Goal: Task Accomplishment & Management: Manage account settings

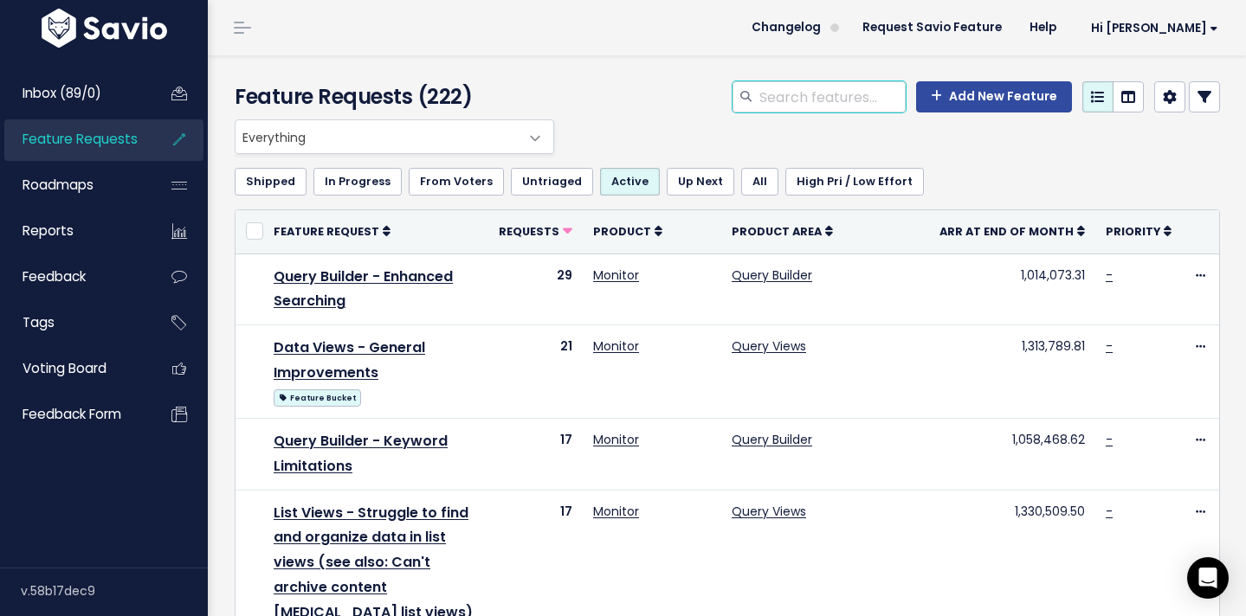
click at [823, 92] on input "search" at bounding box center [831, 96] width 148 height 31
type input "permissions"
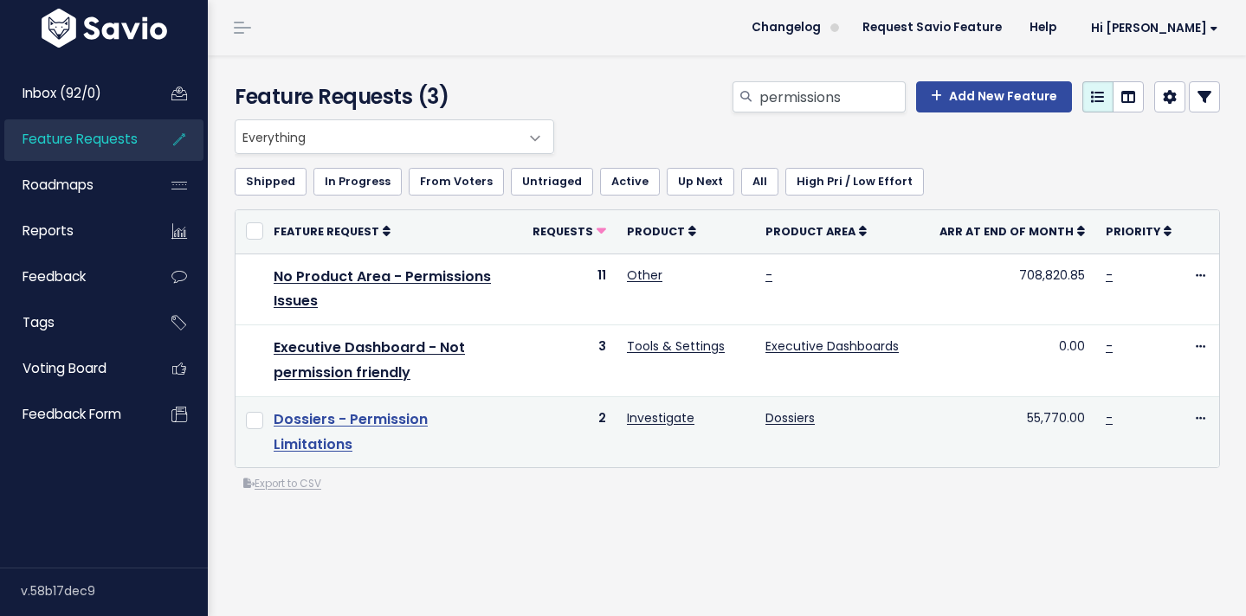
scroll to position [20, 0]
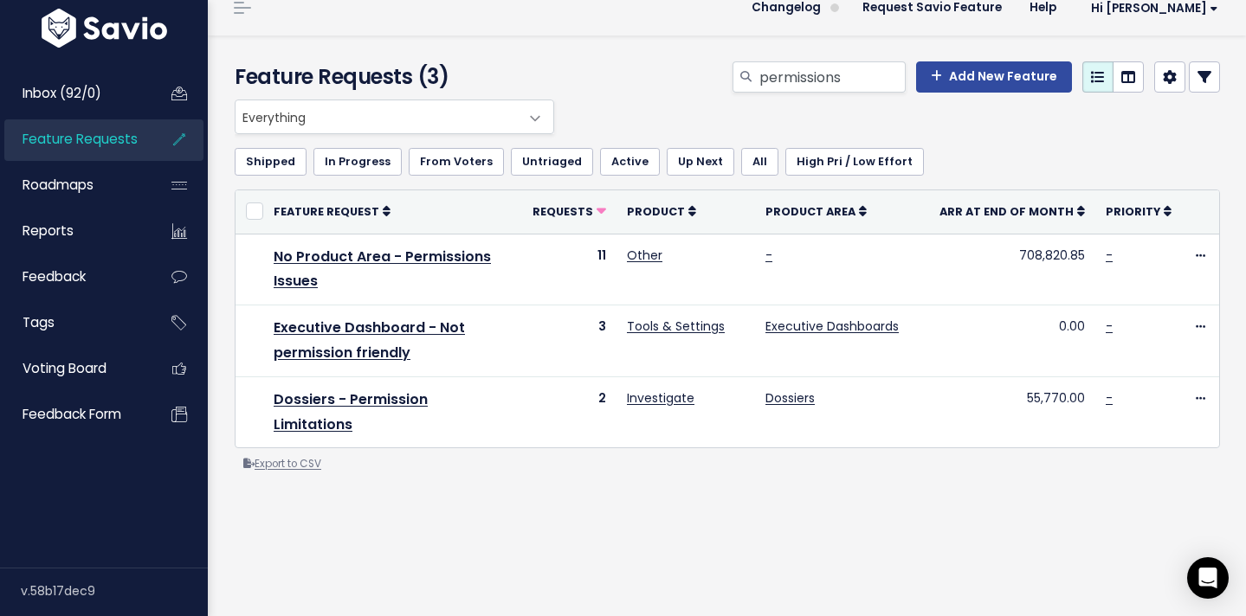
click at [280, 457] on link "Export to CSV" at bounding box center [282, 464] width 78 height 14
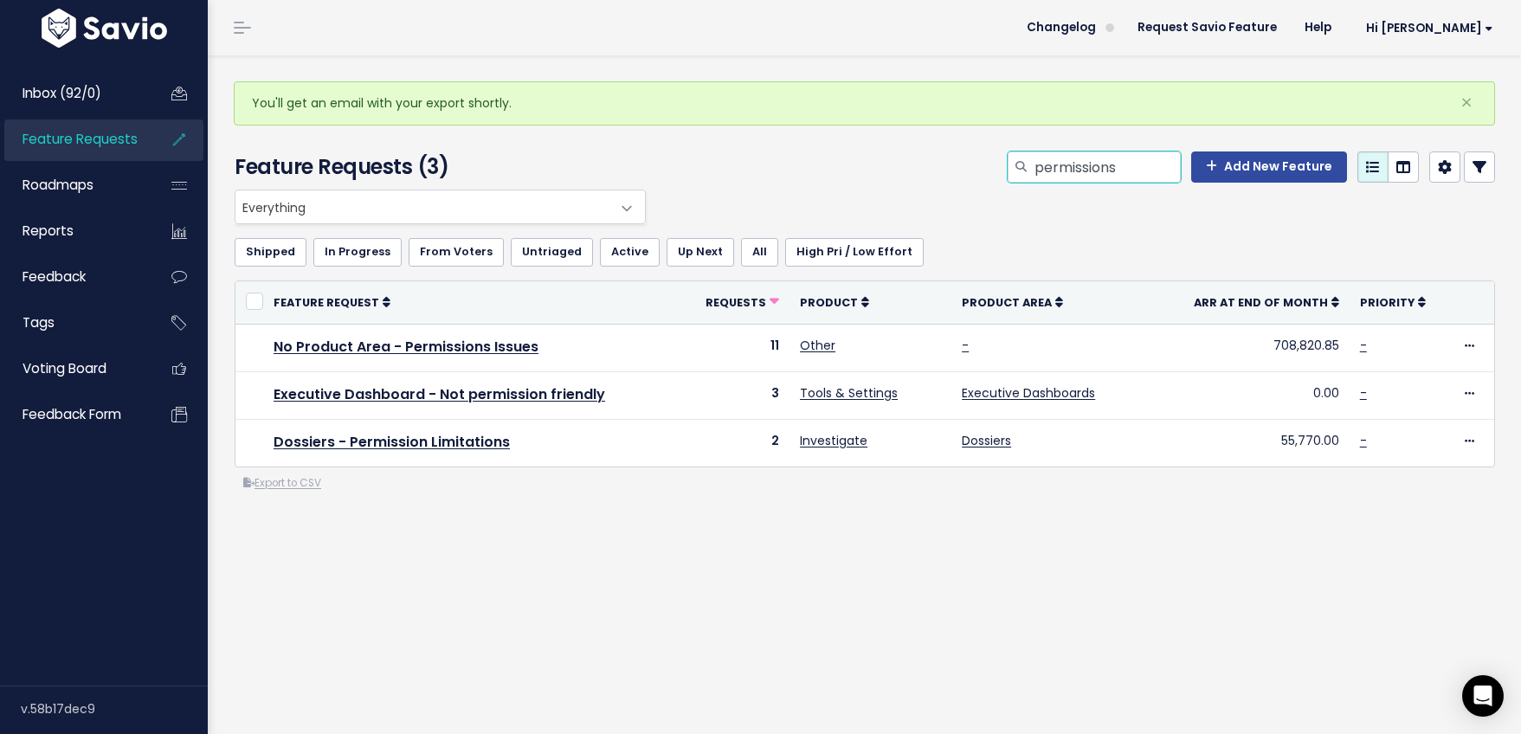
click at [1081, 165] on input "permissions" at bounding box center [1107, 166] width 148 height 31
click at [1141, 171] on input "permissions" at bounding box center [1107, 166] width 148 height 31
click at [1076, 156] on input "permissions" at bounding box center [1107, 166] width 148 height 31
click at [1016, 306] on span "Product Area" at bounding box center [1007, 302] width 90 height 15
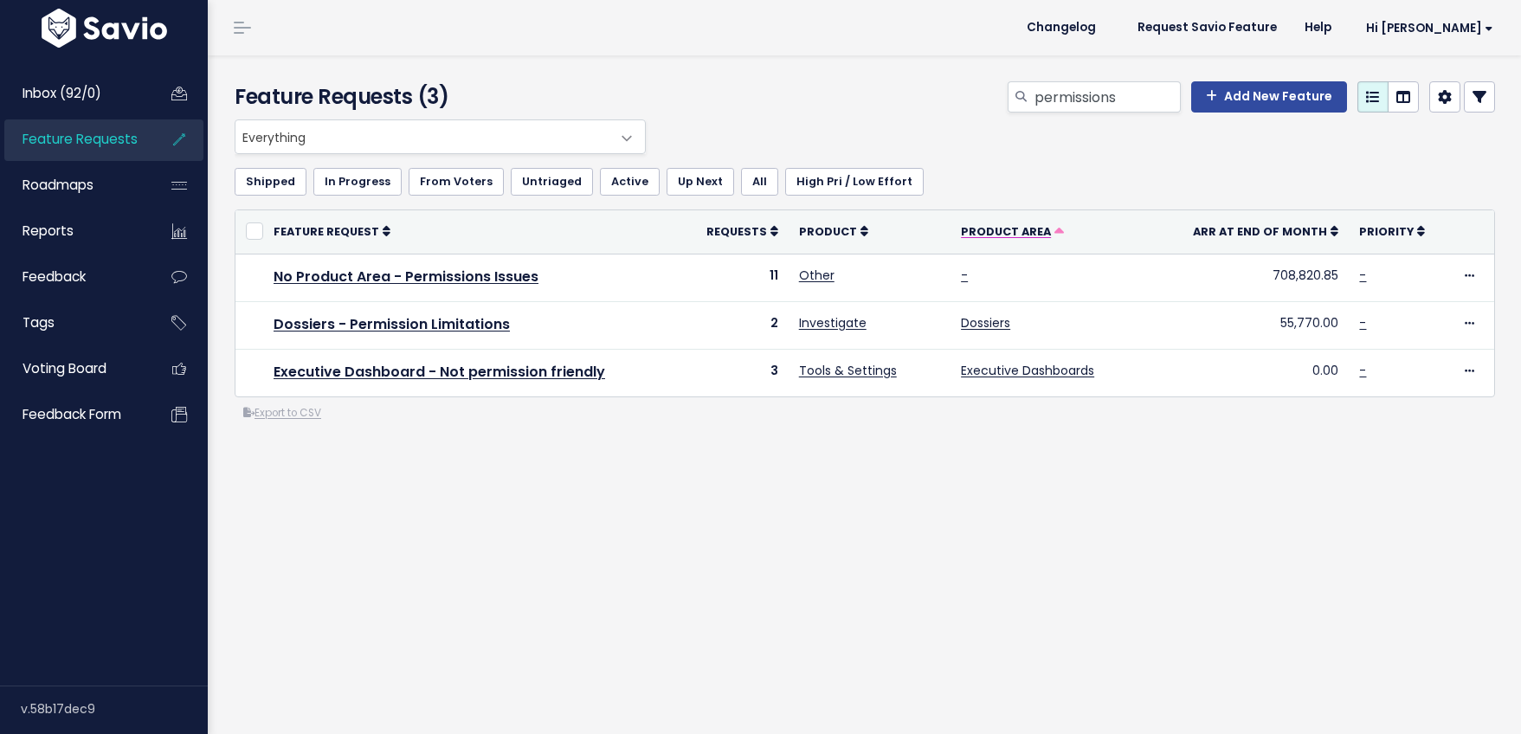
click at [1008, 238] on span "Product Area" at bounding box center [1006, 231] width 90 height 15
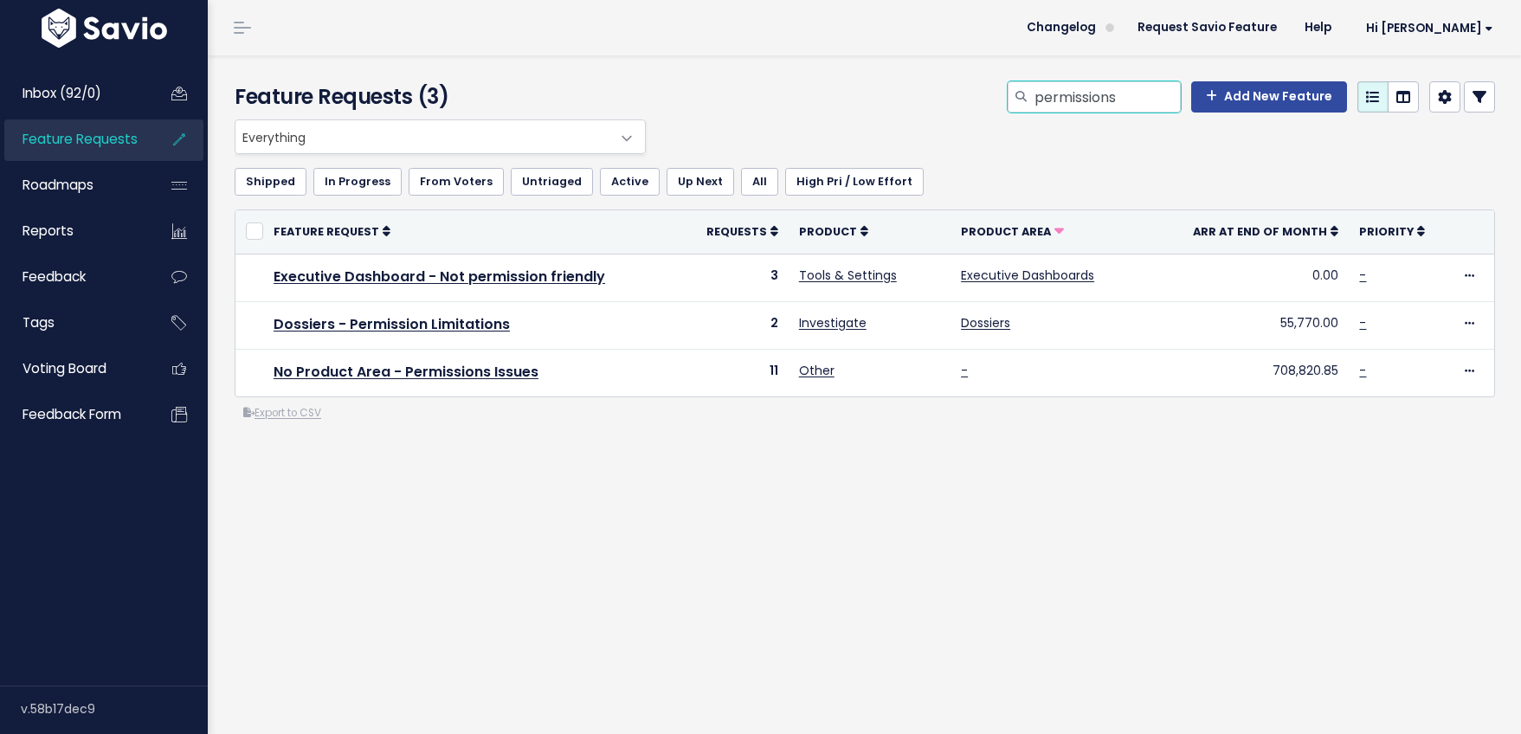
click at [1099, 90] on input "permissions" at bounding box center [1107, 96] width 148 height 31
click at [1098, 91] on input "permissions" at bounding box center [1107, 96] width 148 height 31
click at [1034, 226] on span "Product Area" at bounding box center [1006, 231] width 90 height 15
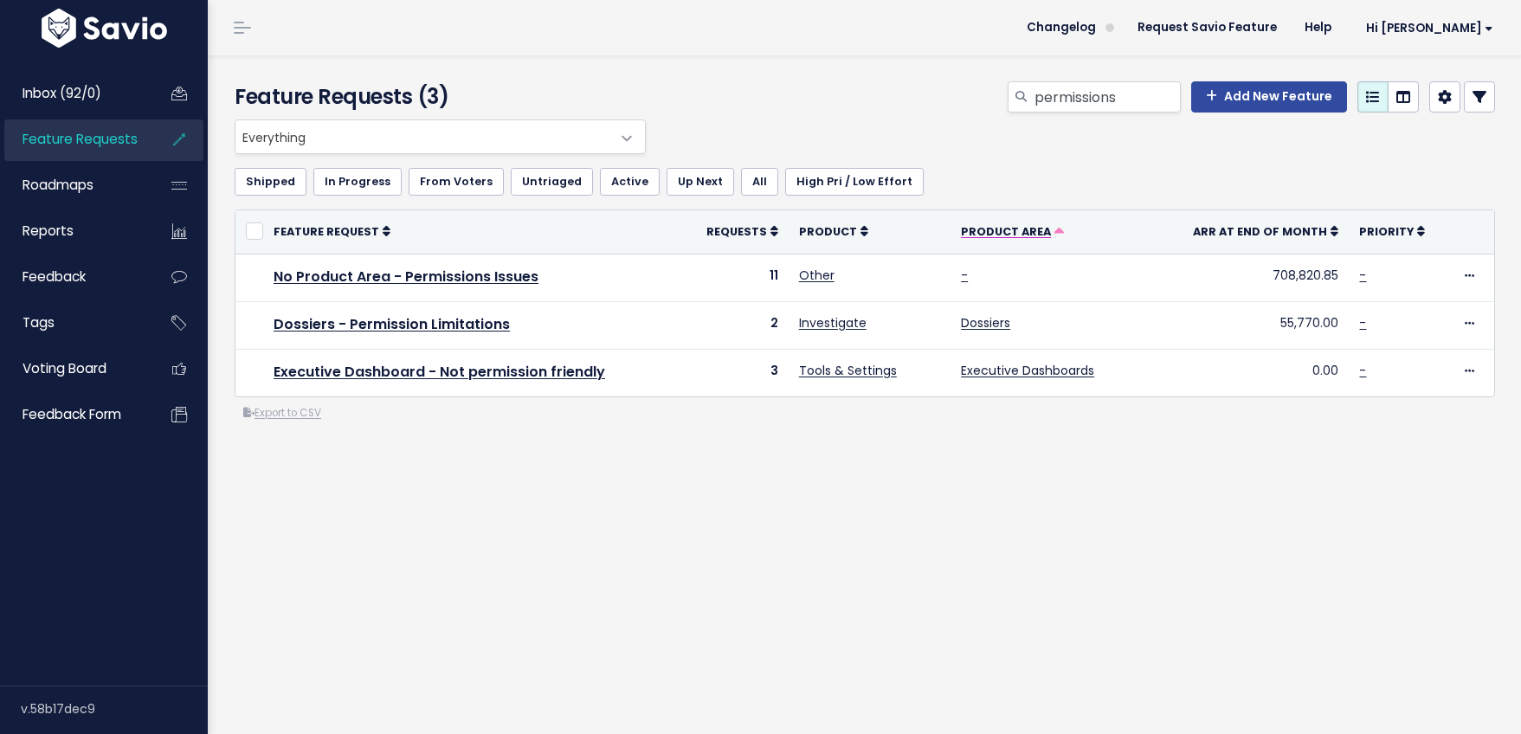
click at [1037, 229] on span "Product Area" at bounding box center [1006, 231] width 90 height 15
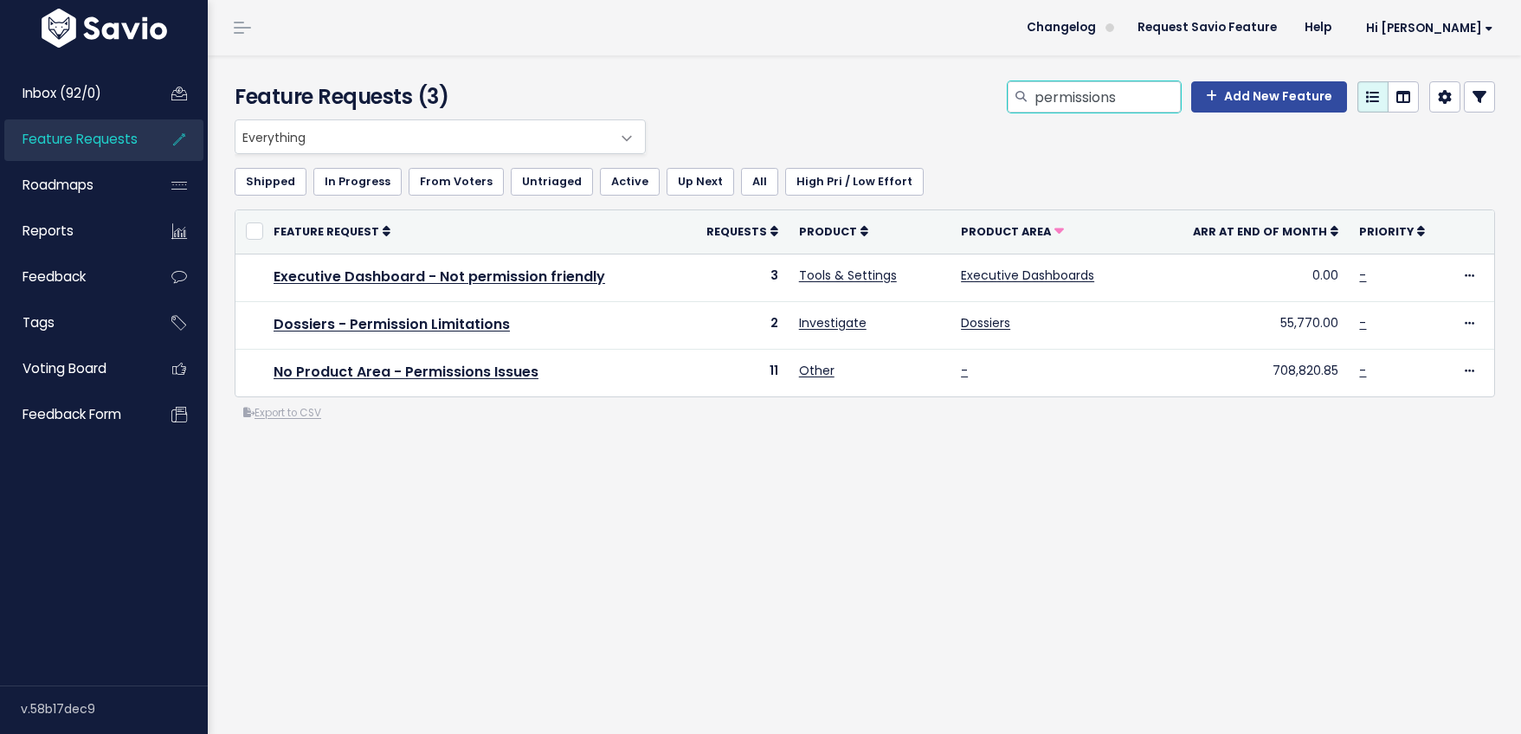
click at [1090, 97] on input "permissions" at bounding box center [1107, 96] width 148 height 31
click at [1089, 98] on input "permissions" at bounding box center [1107, 96] width 148 height 31
click at [1096, 92] on input "permissions" at bounding box center [1107, 96] width 148 height 31
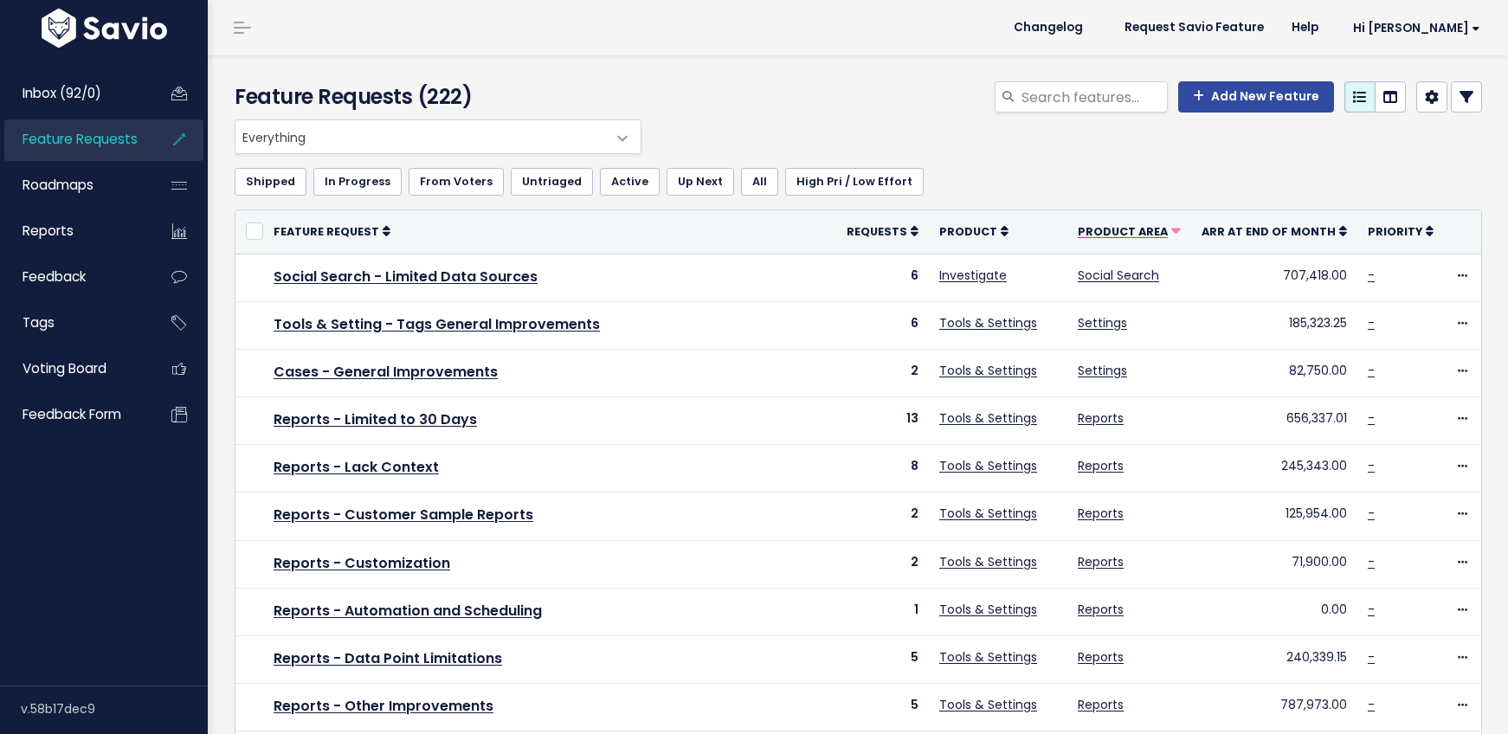
click at [1137, 234] on span "Product Area" at bounding box center [1123, 231] width 90 height 15
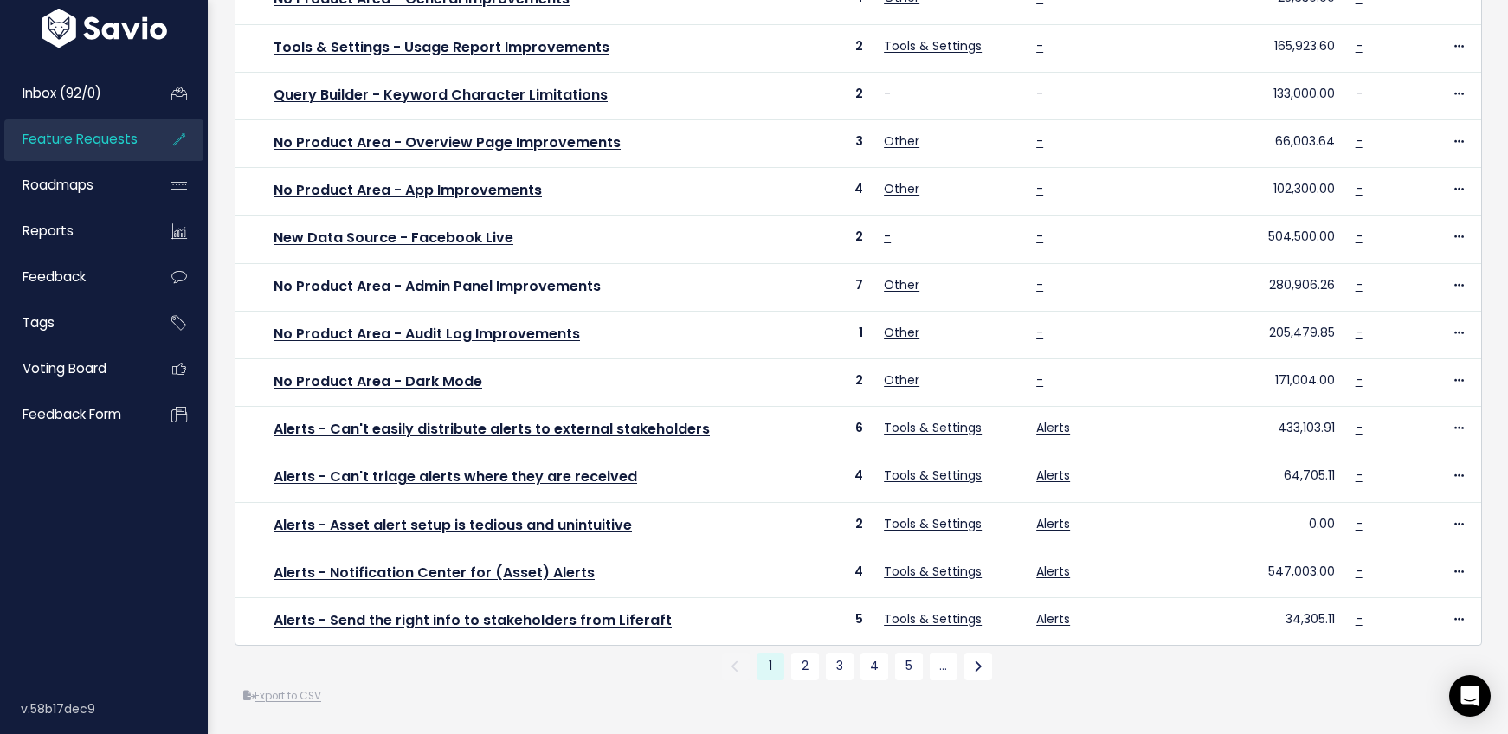
scroll to position [610, 0]
click at [797, 668] on div "or Cancel Feature Request Requests Product Product Area ARR at End of Month Pri…" at bounding box center [858, 165] width 1247 height 1080
click at [799, 657] on link "2" at bounding box center [805, 667] width 28 height 28
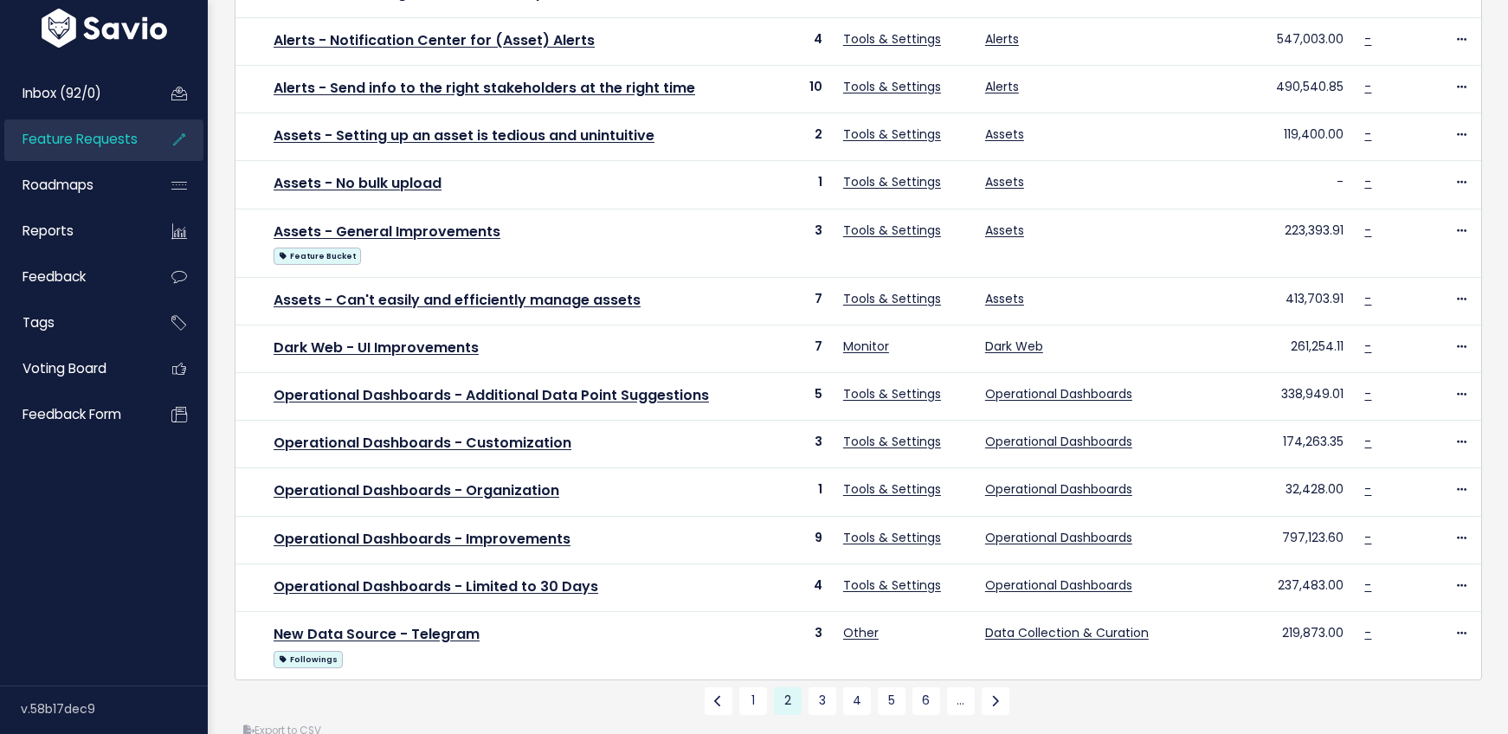
scroll to position [630, 0]
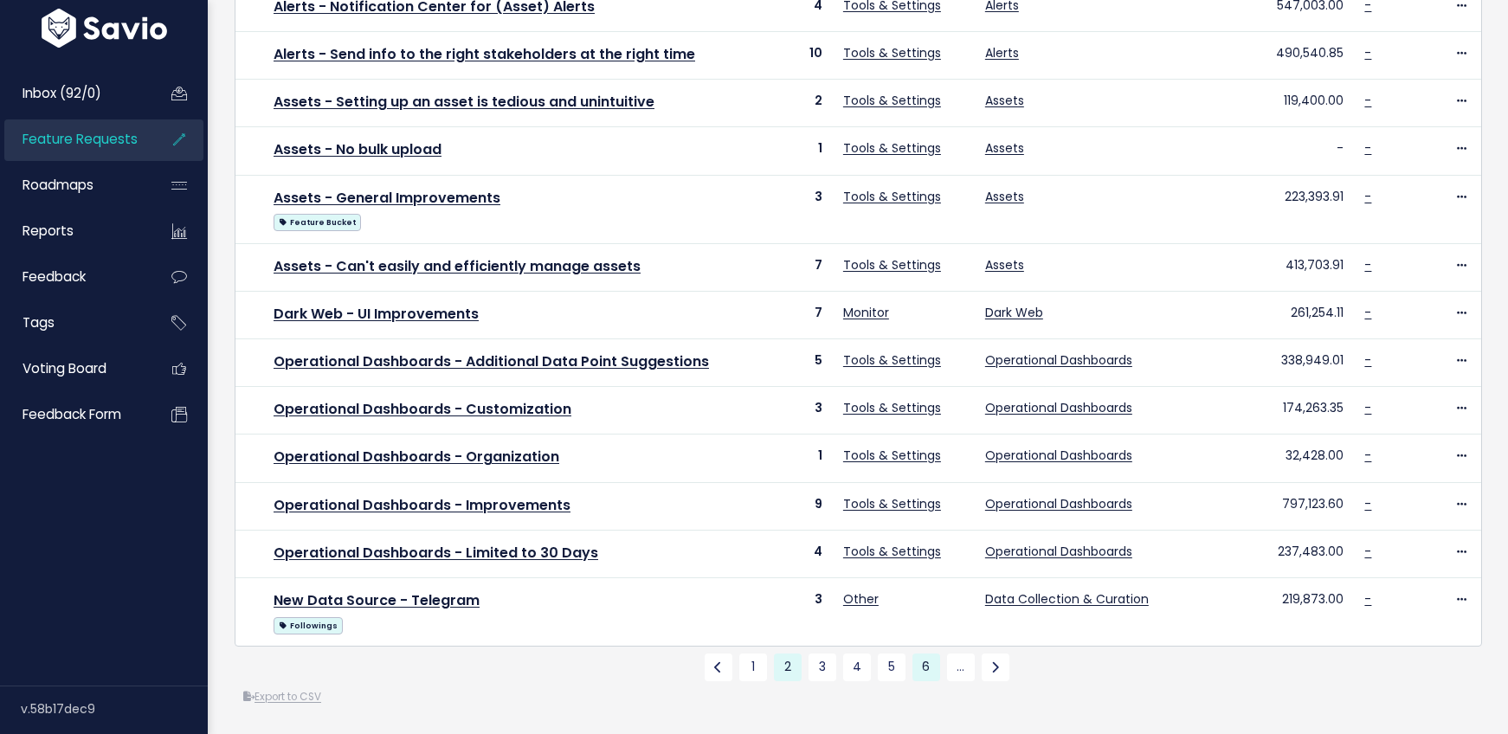
click at [925, 653] on link "6" at bounding box center [926, 667] width 28 height 28
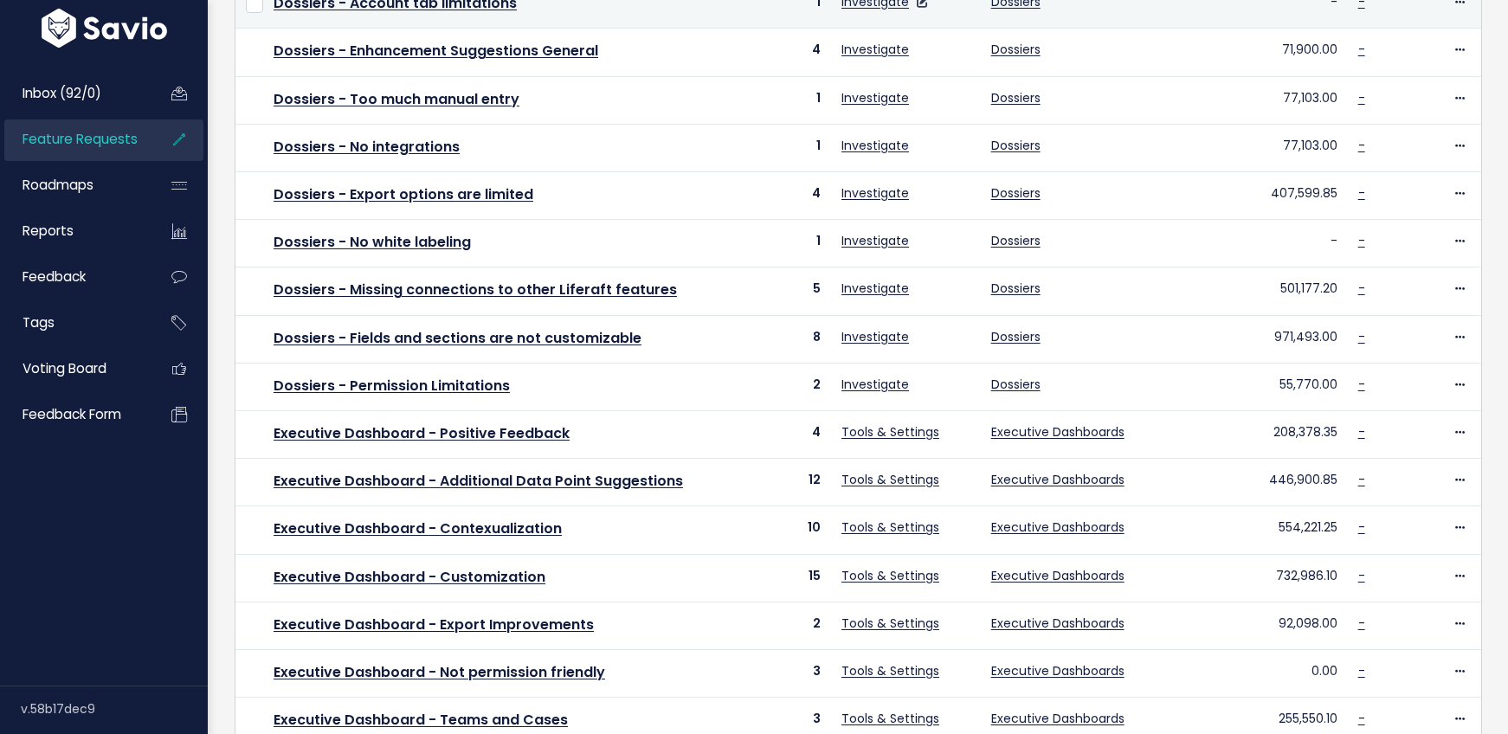
scroll to position [589, 0]
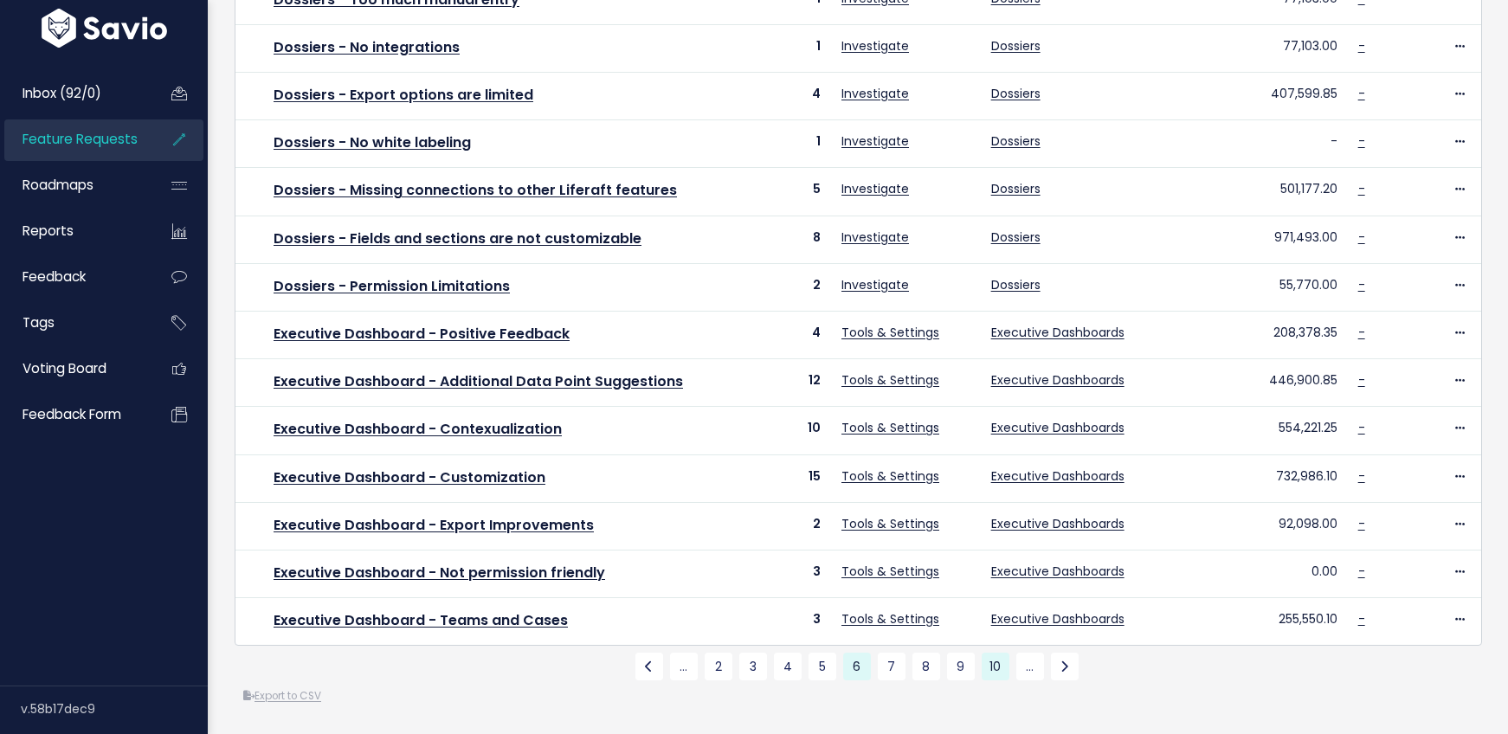
click at [984, 655] on link "10" at bounding box center [996, 667] width 28 height 28
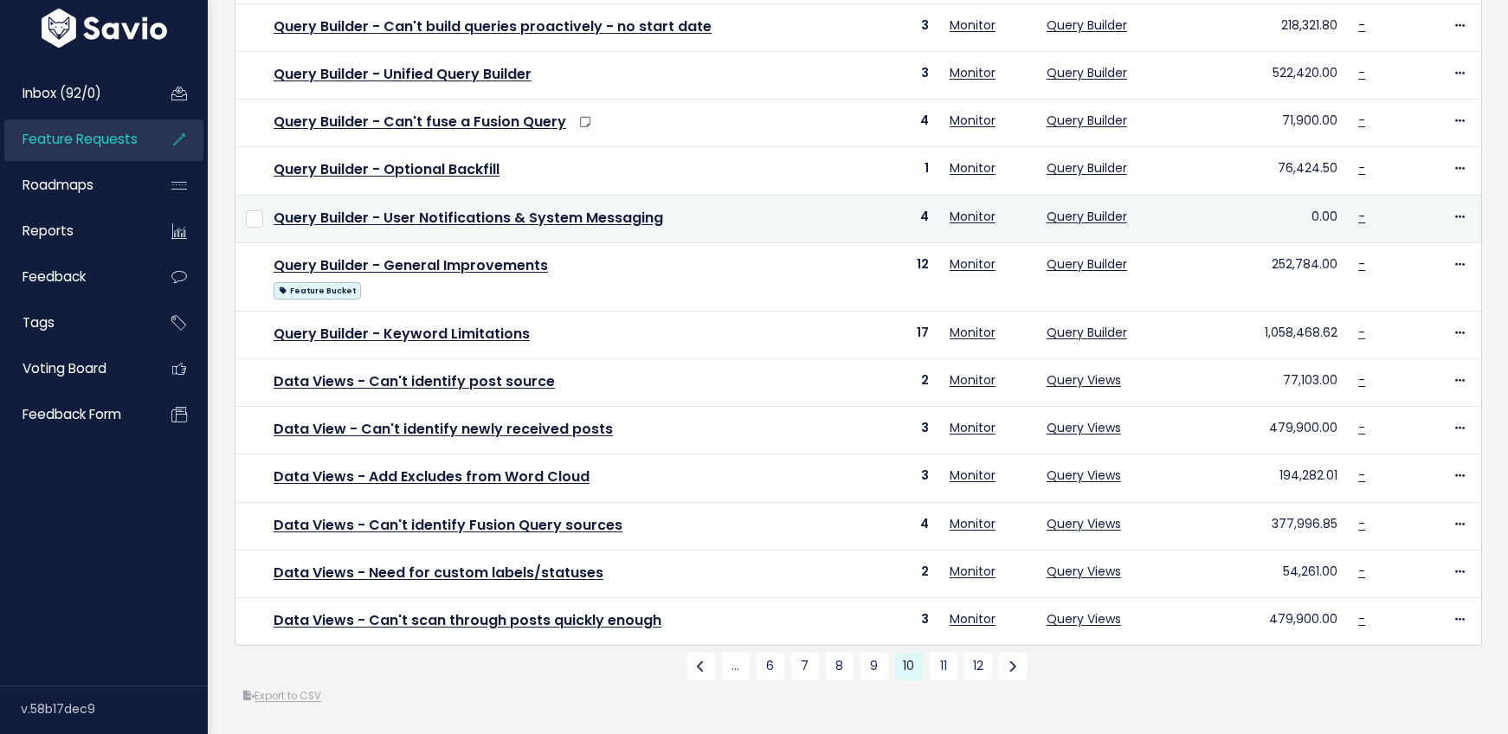
scroll to position [610, 0]
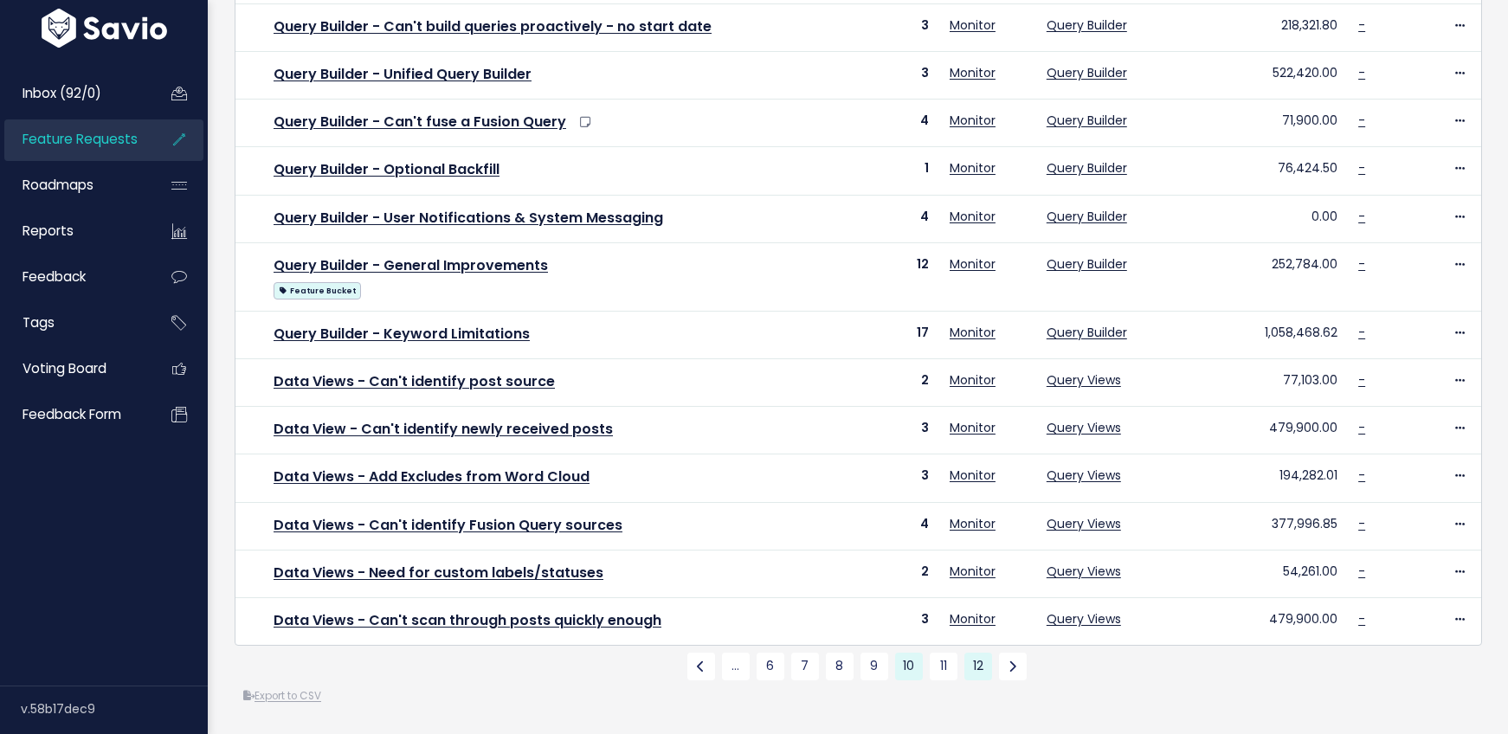
click at [975, 653] on link "12" at bounding box center [978, 667] width 28 height 28
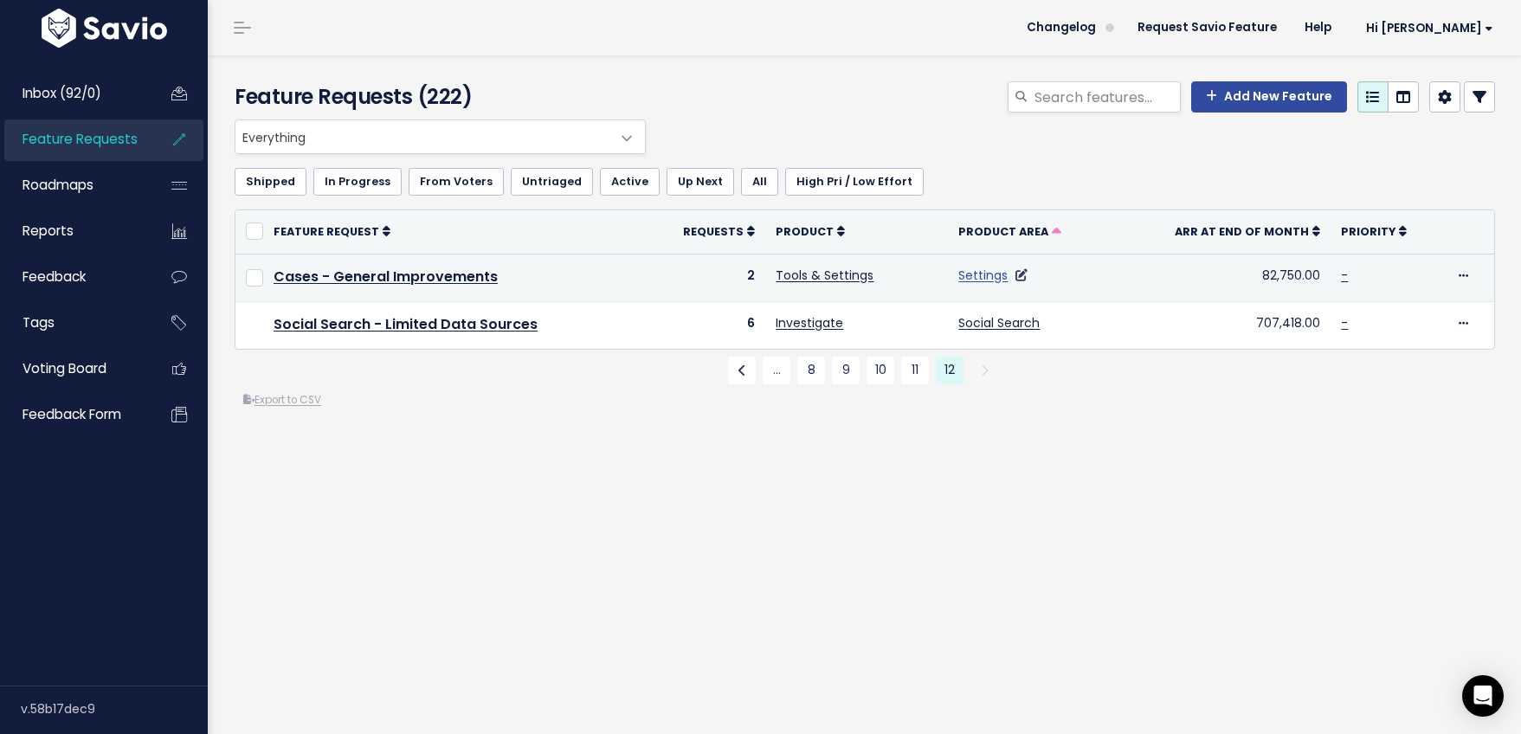
click at [982, 279] on link "Settings" at bounding box center [982, 275] width 49 height 17
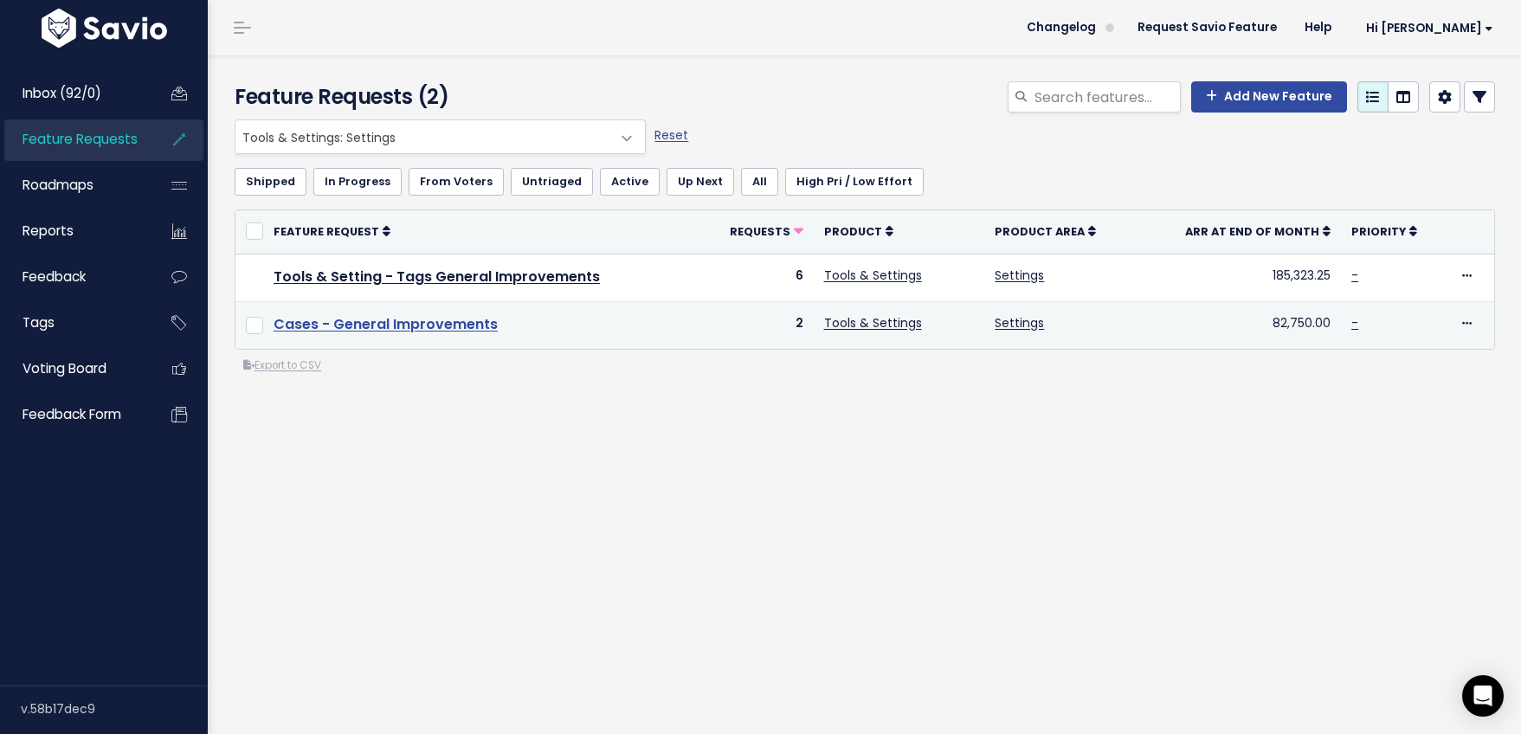
click at [357, 325] on link "Cases - General Improvements" at bounding box center [386, 324] width 224 height 20
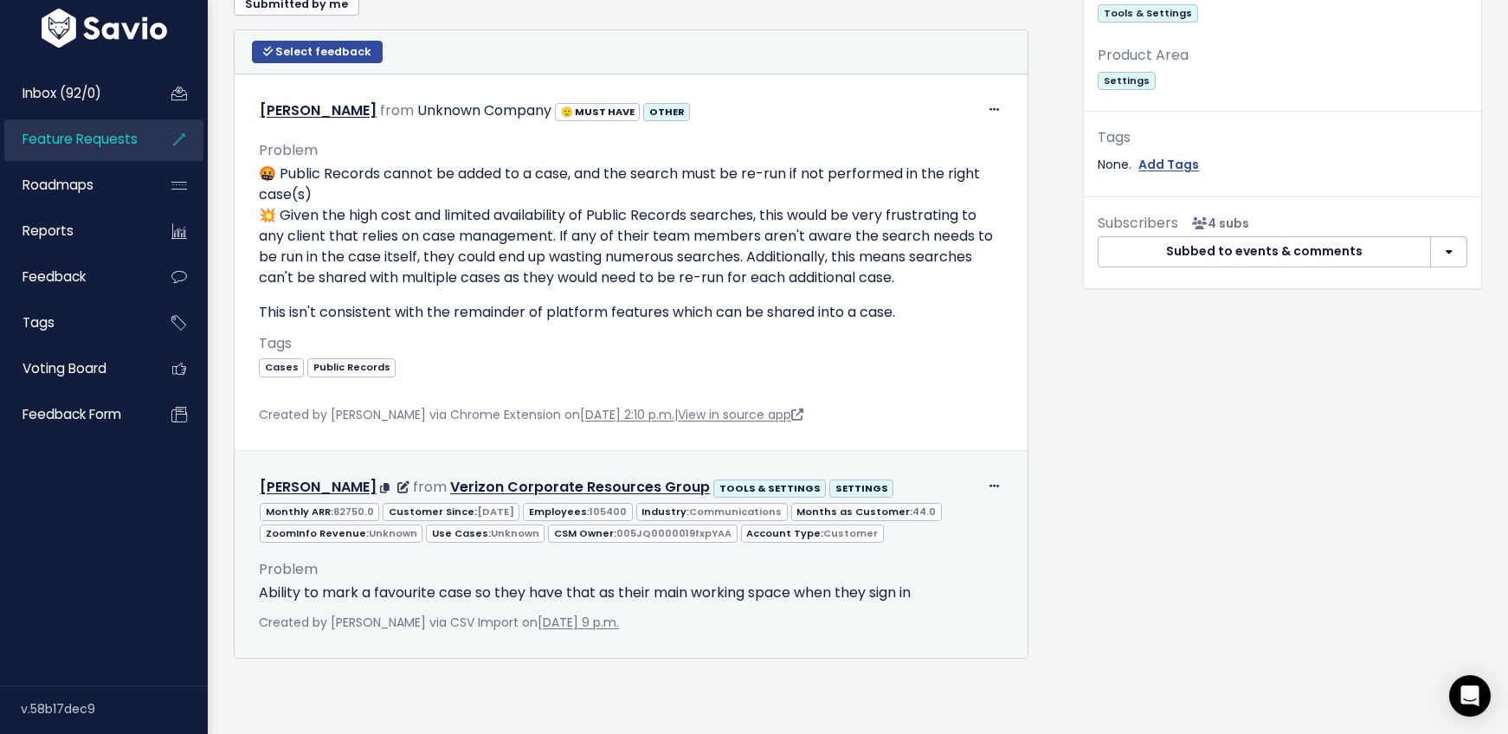
scroll to position [766, 0]
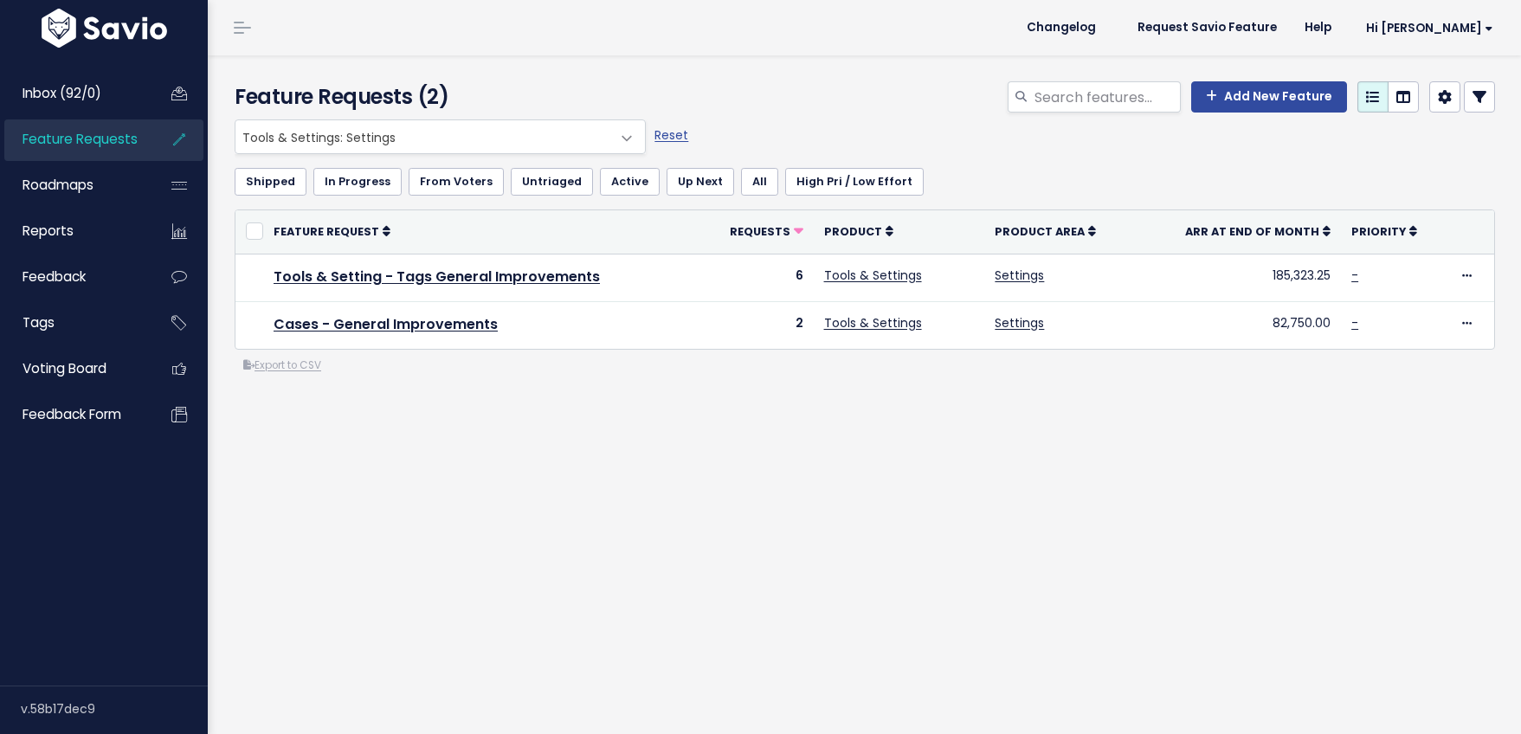
click at [362, 369] on div "Export to CSV" at bounding box center [865, 366] width 1260 height 18
click at [667, 136] on link "Reset" at bounding box center [671, 134] width 34 height 17
select select ":"
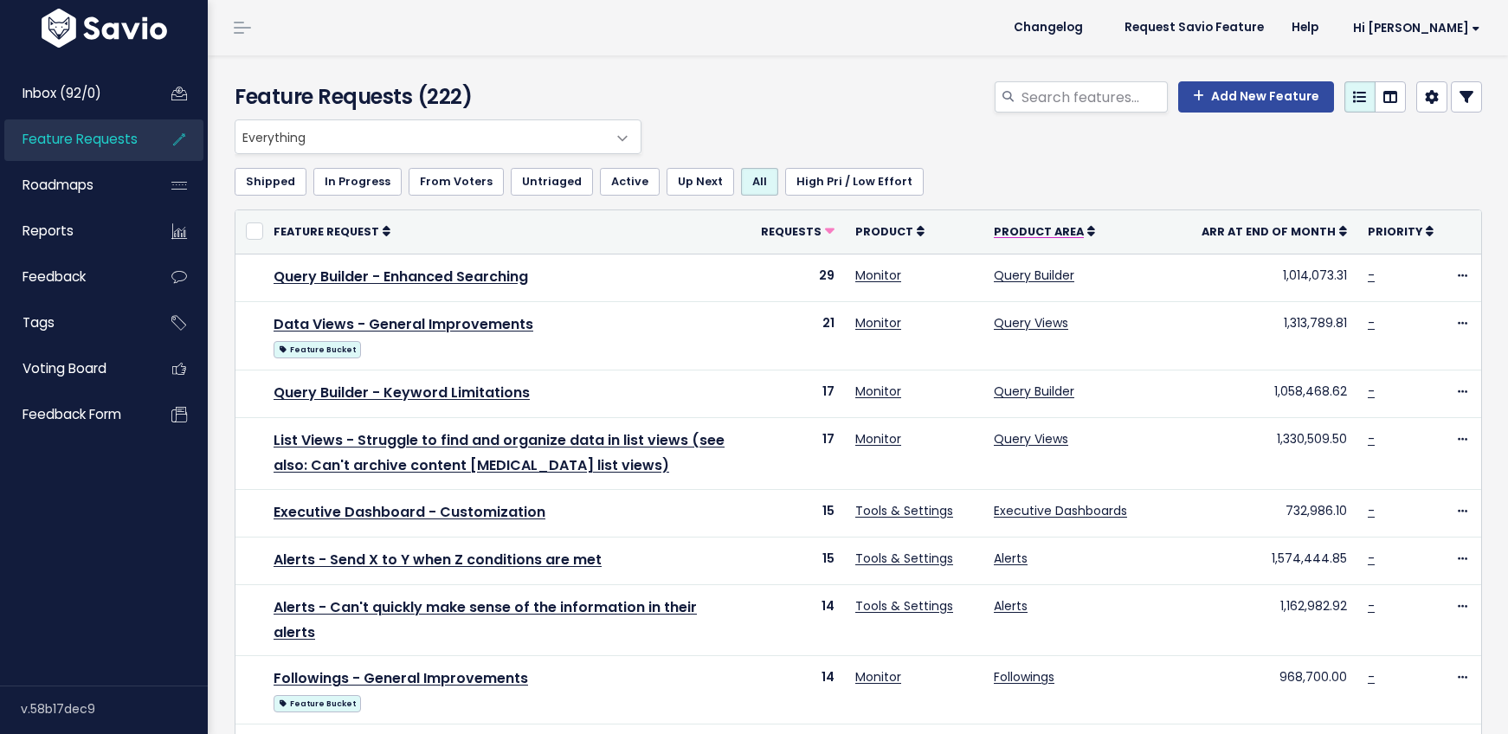
click at [1045, 235] on span "Product Area" at bounding box center [1039, 231] width 90 height 15
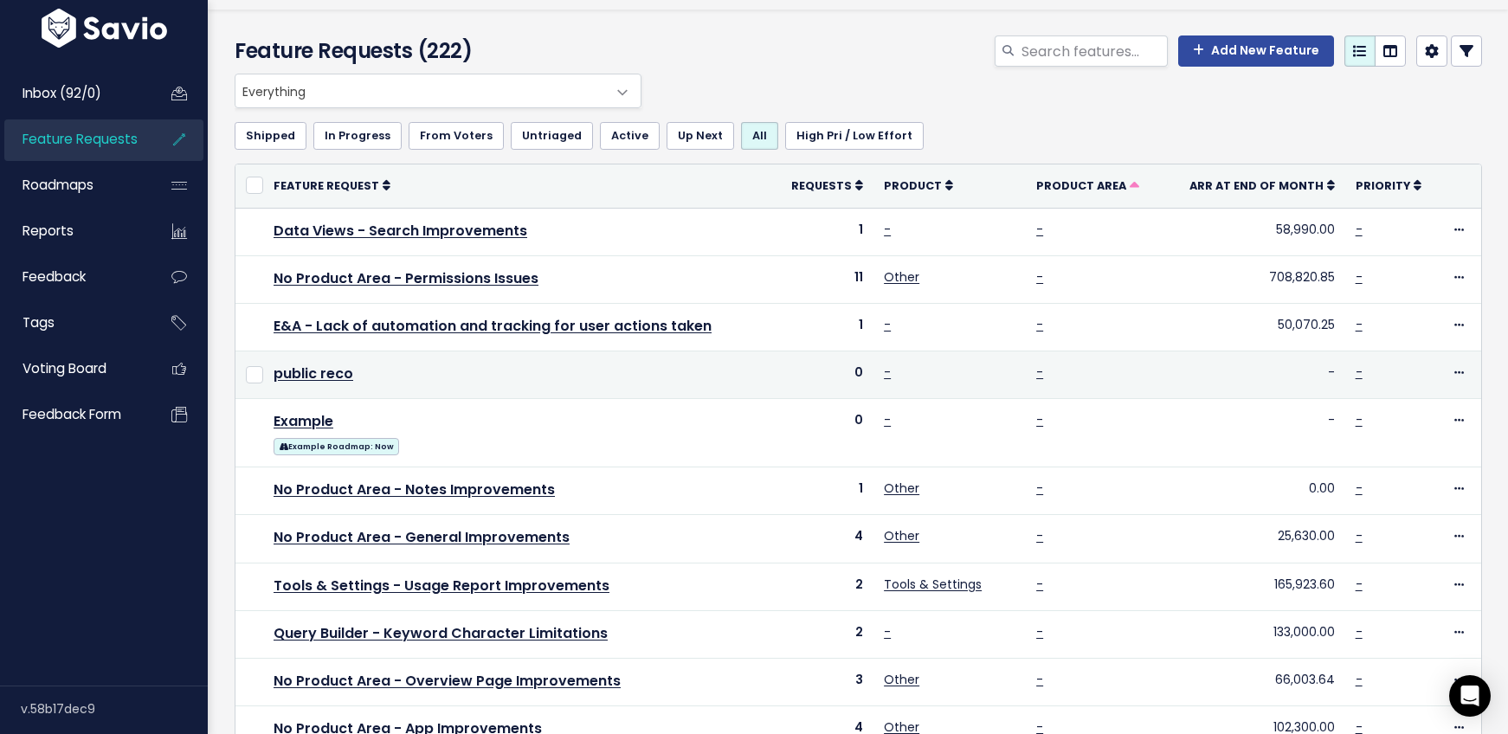
scroll to position [48, 0]
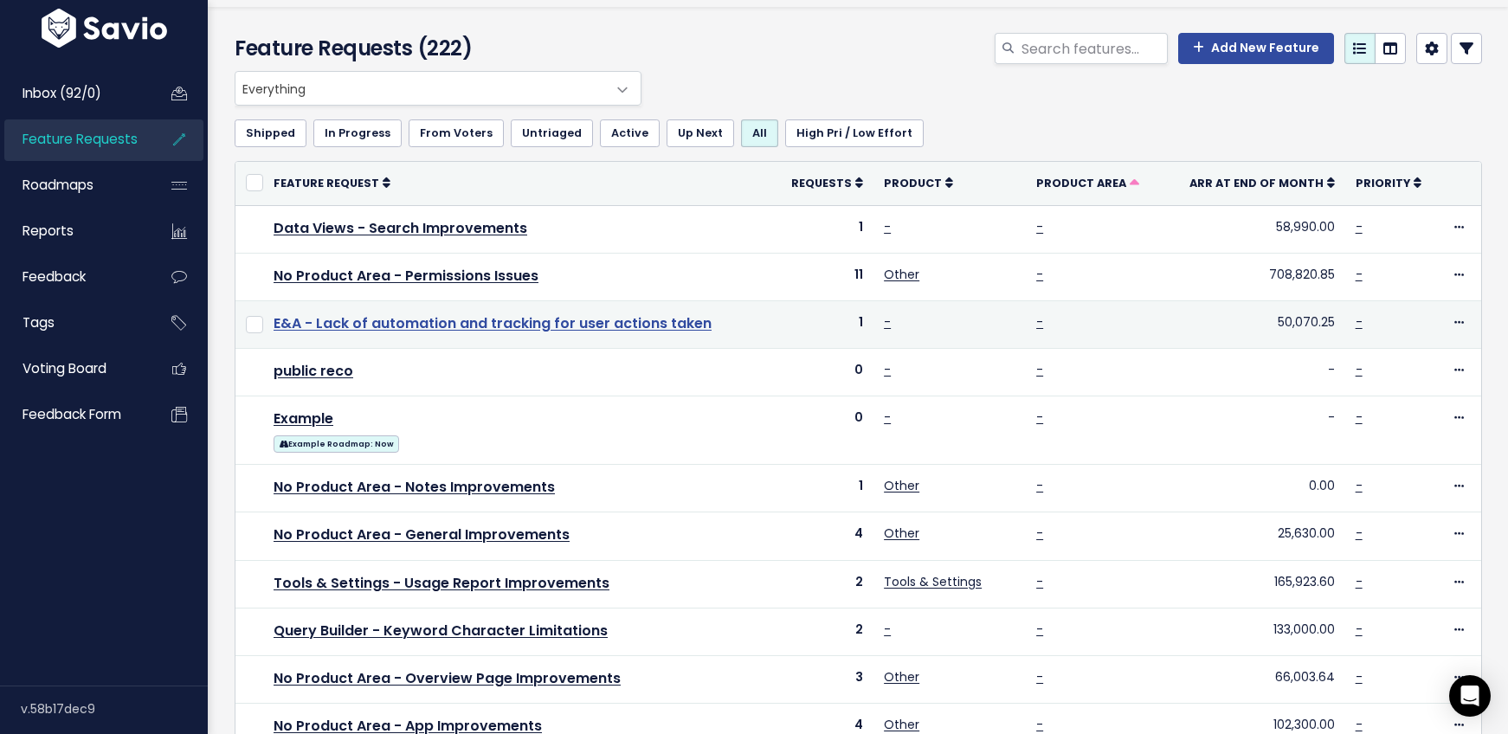
click at [665, 319] on link "E&A - Lack of automation and tracking for user actions taken" at bounding box center [493, 323] width 438 height 20
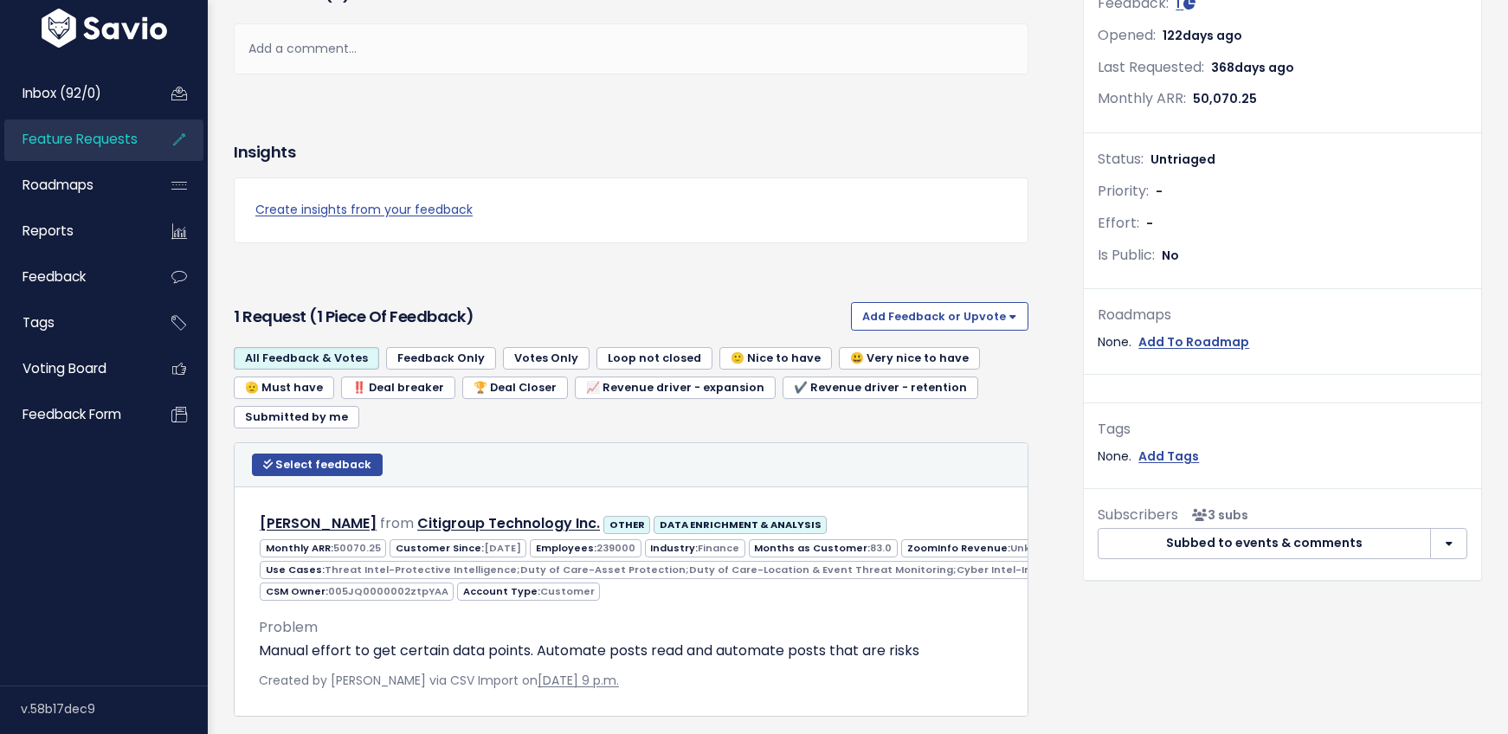
scroll to position [422, 0]
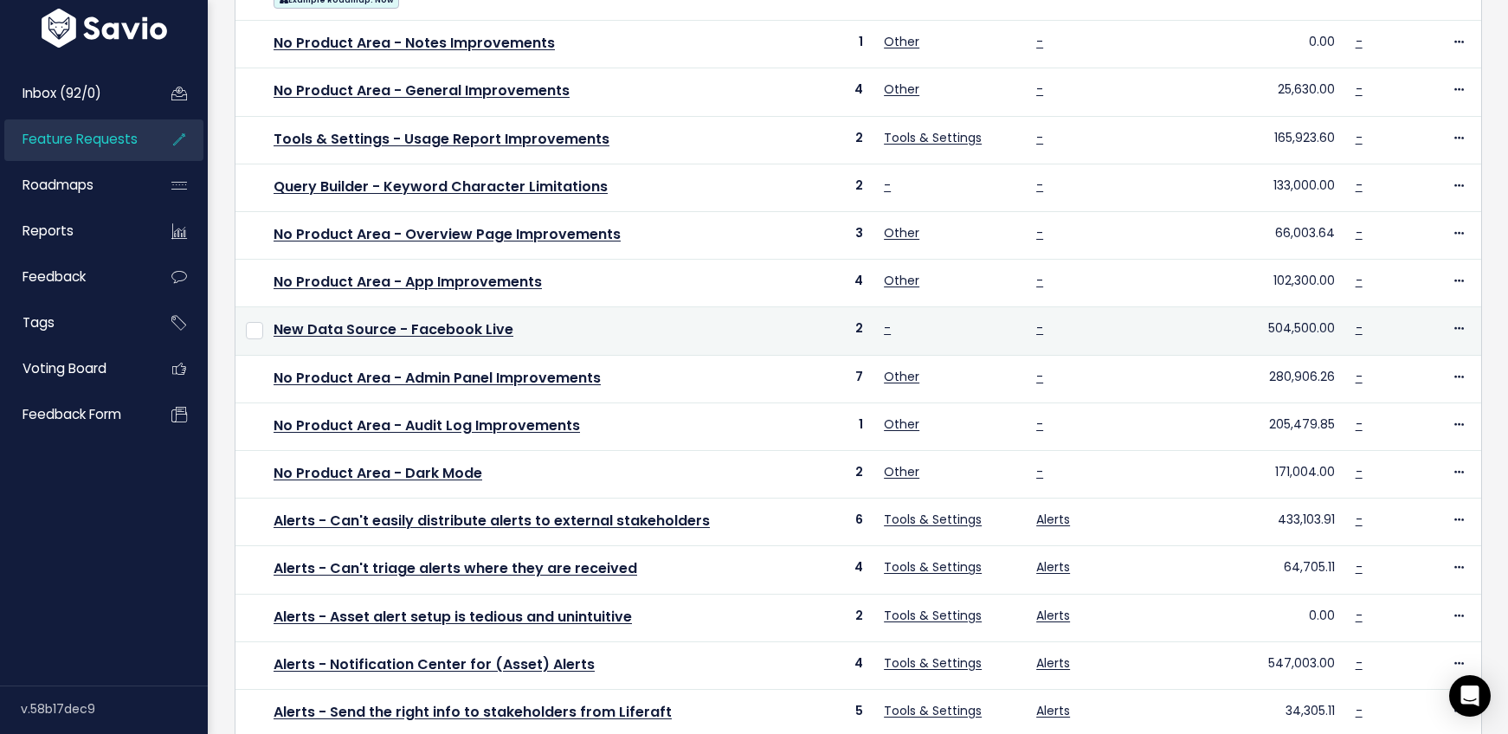
scroll to position [480, 0]
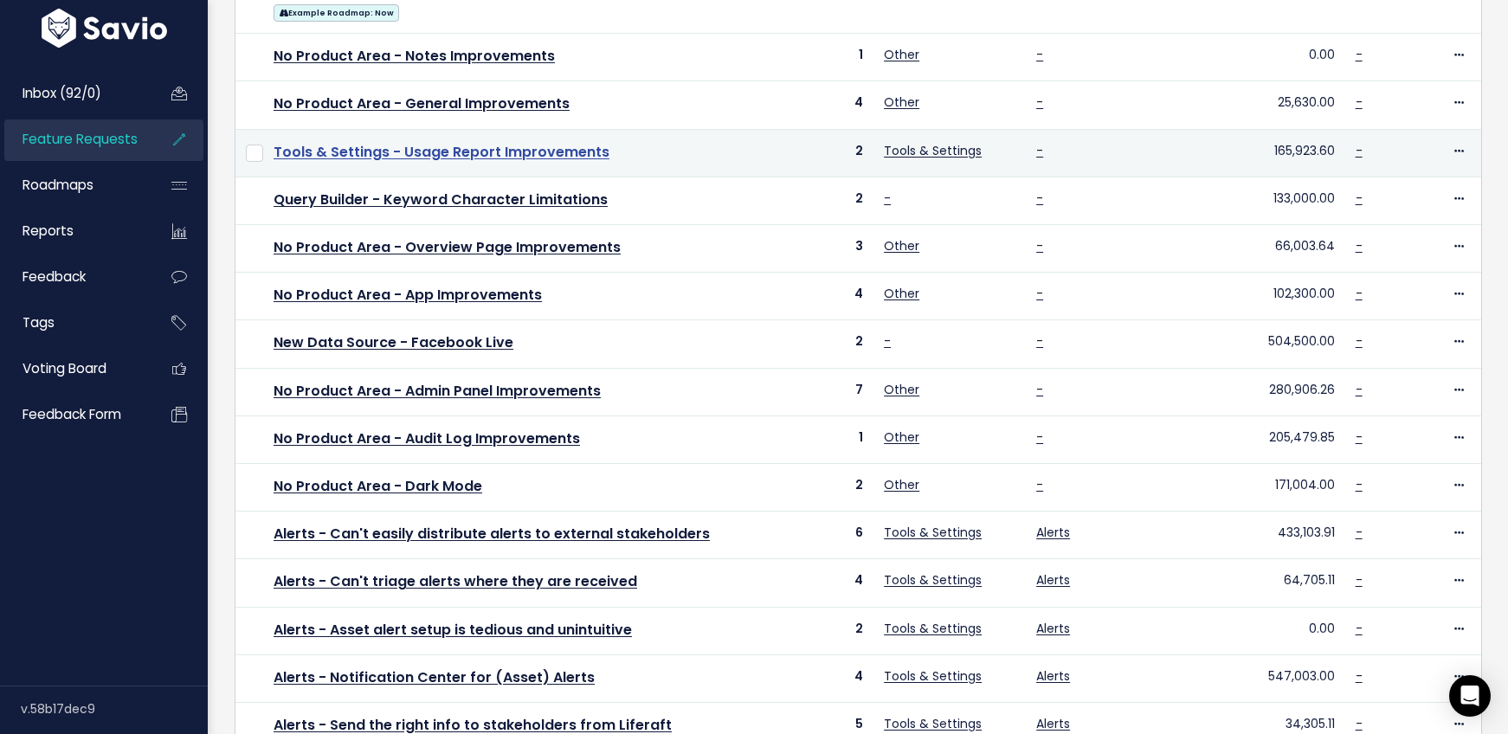
click at [504, 149] on link "Tools & Settings - Usage Report Improvements" at bounding box center [442, 152] width 336 height 20
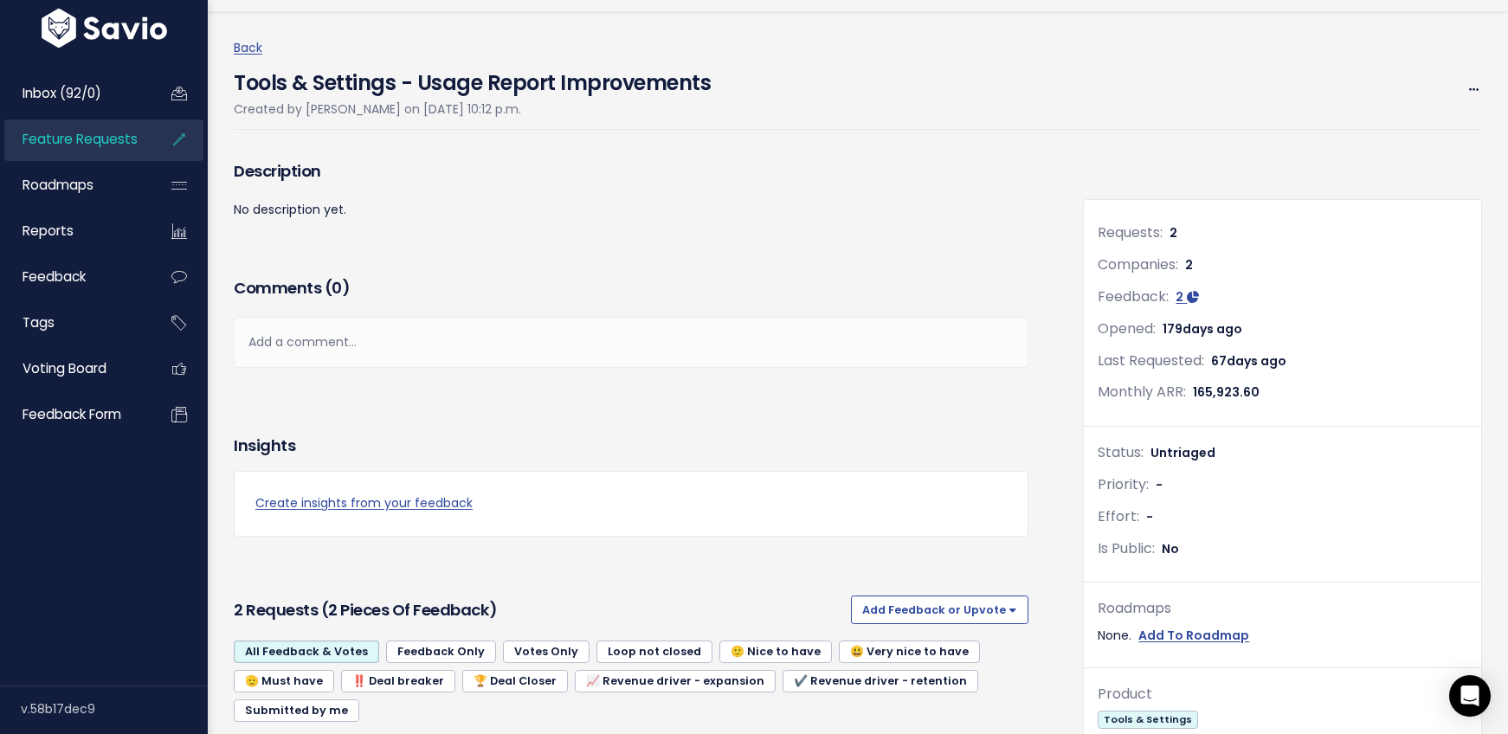
scroll to position [821, 0]
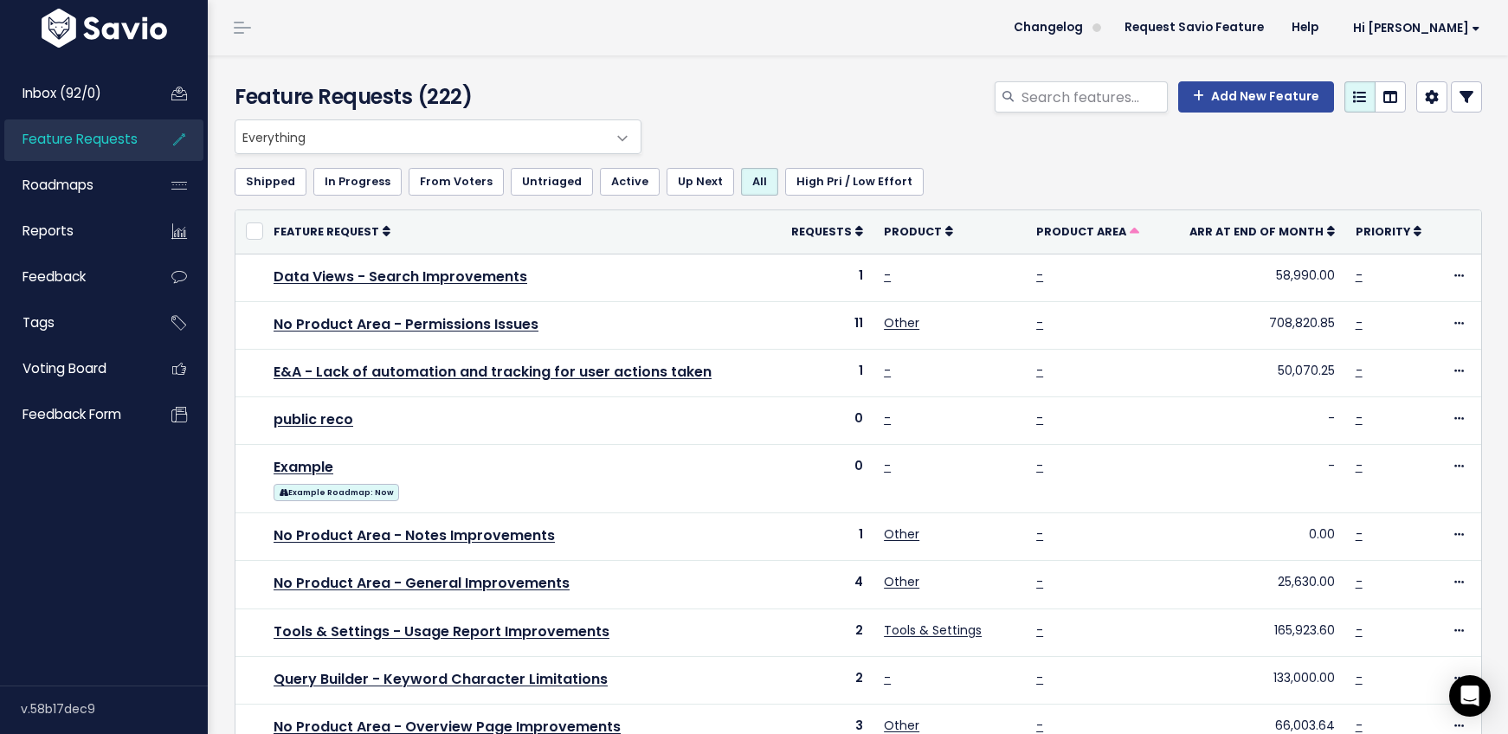
click at [598, 135] on span "Everything" at bounding box center [438, 136] width 407 height 35
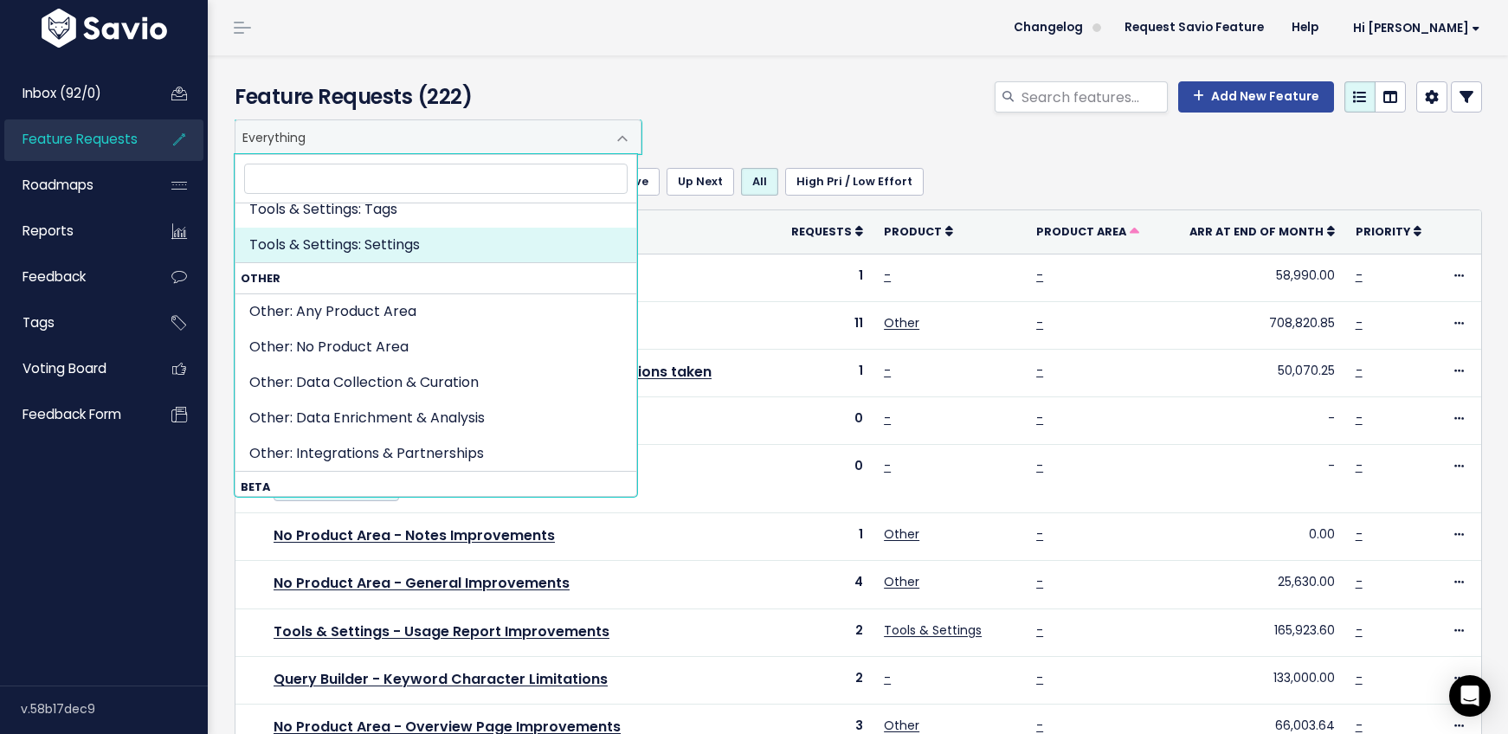
scroll to position [1094, 0]
select select "TOOLS_SETTINGS:SETTINGS"
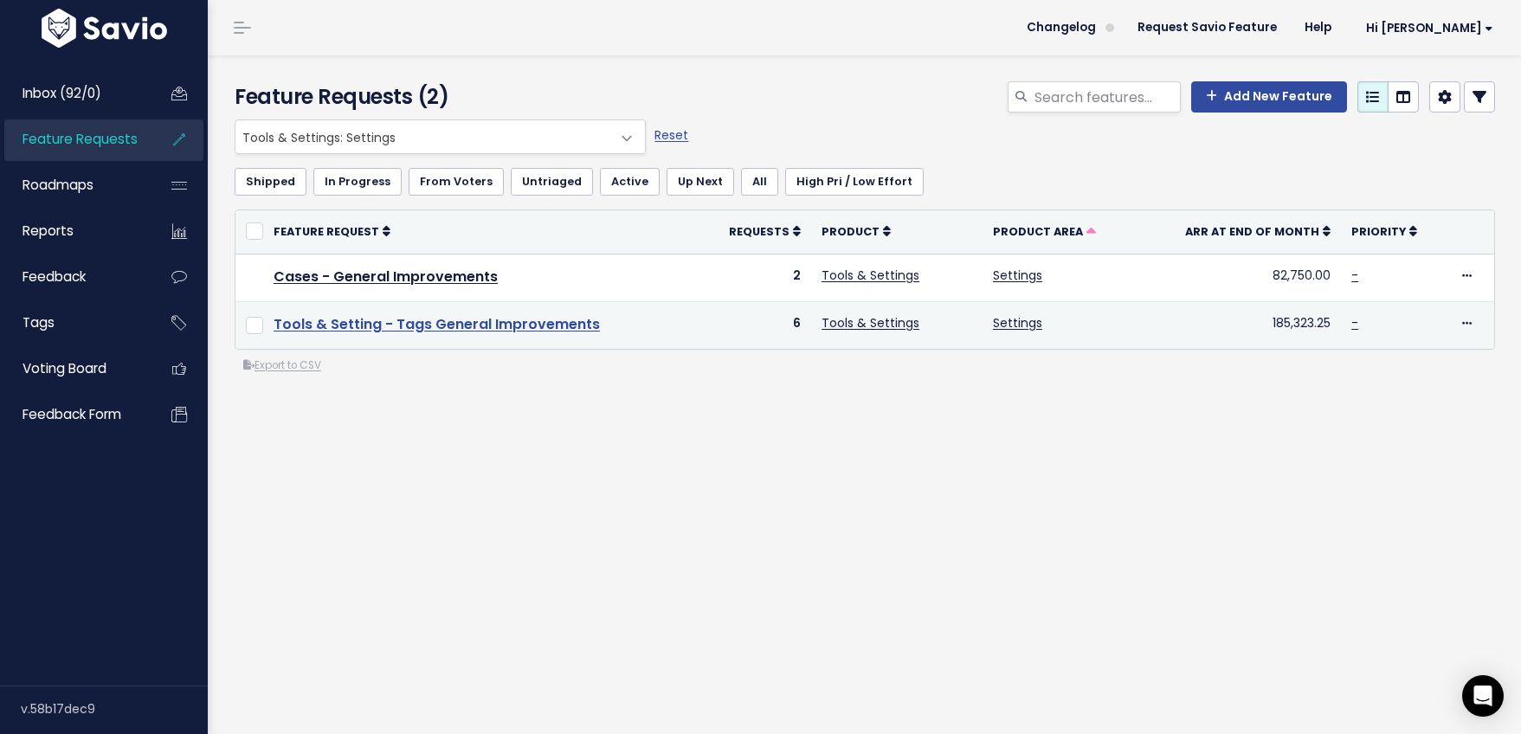
click at [438, 324] on link "Tools & Setting - Tags General Improvements" at bounding box center [437, 324] width 326 height 20
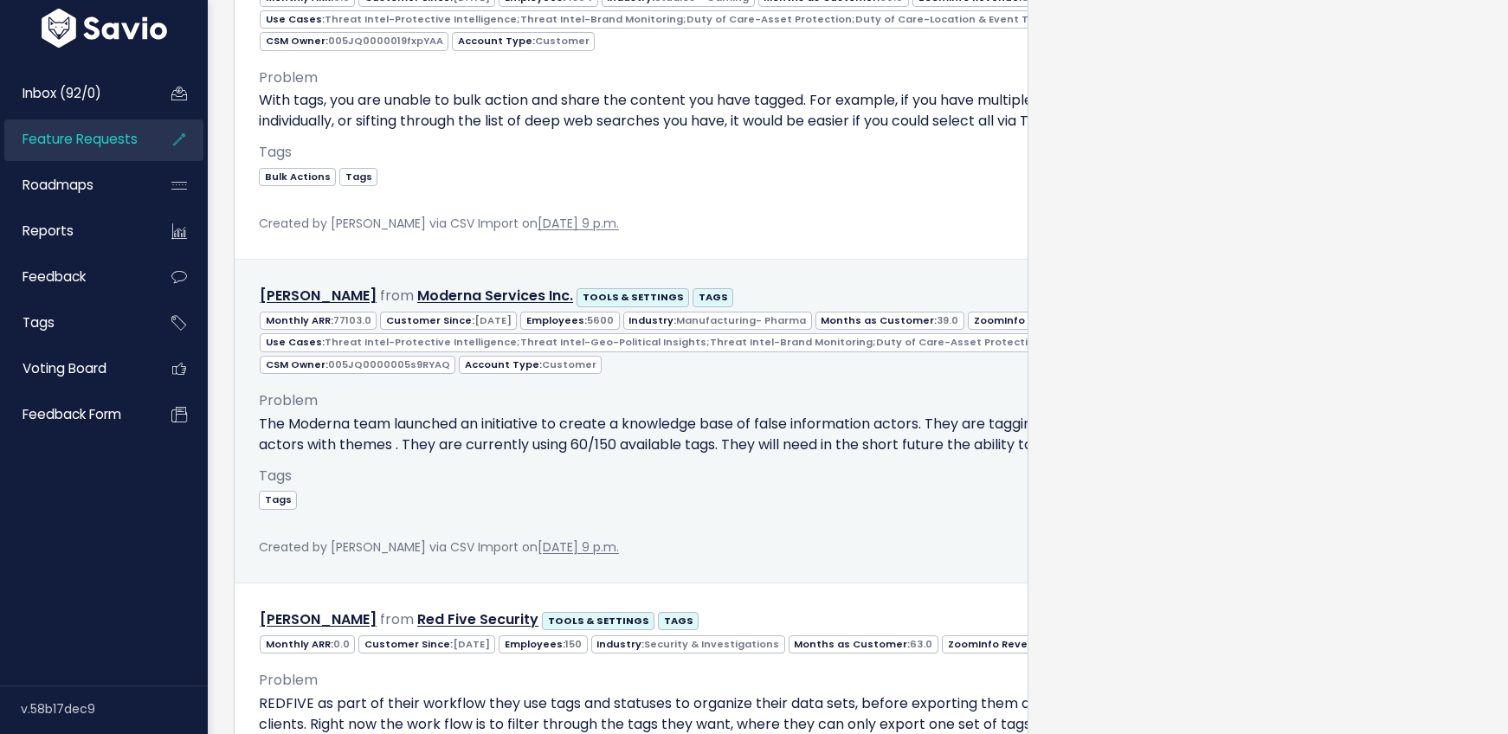
scroll to position [1645, 0]
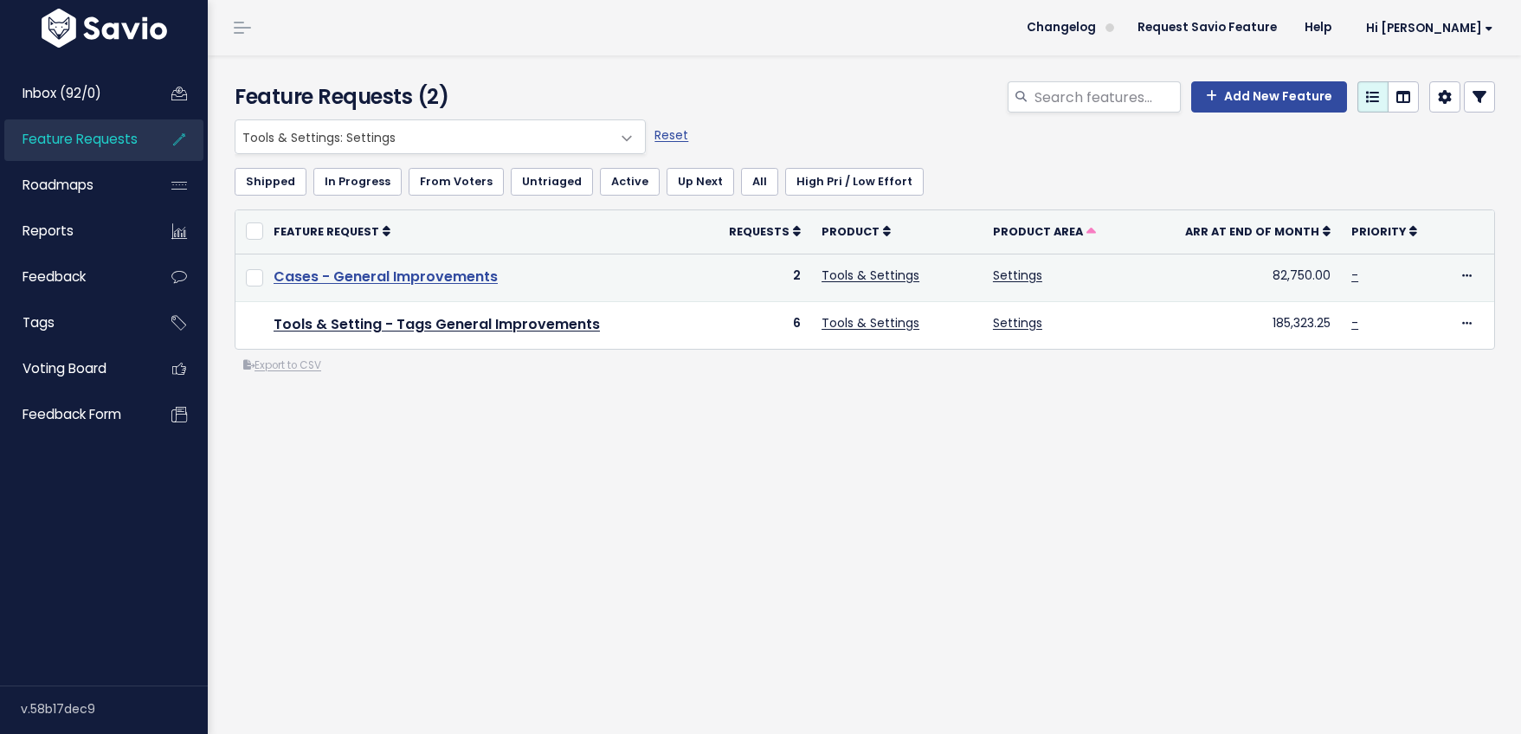
click at [382, 276] on link "Cases - General Improvements" at bounding box center [386, 277] width 224 height 20
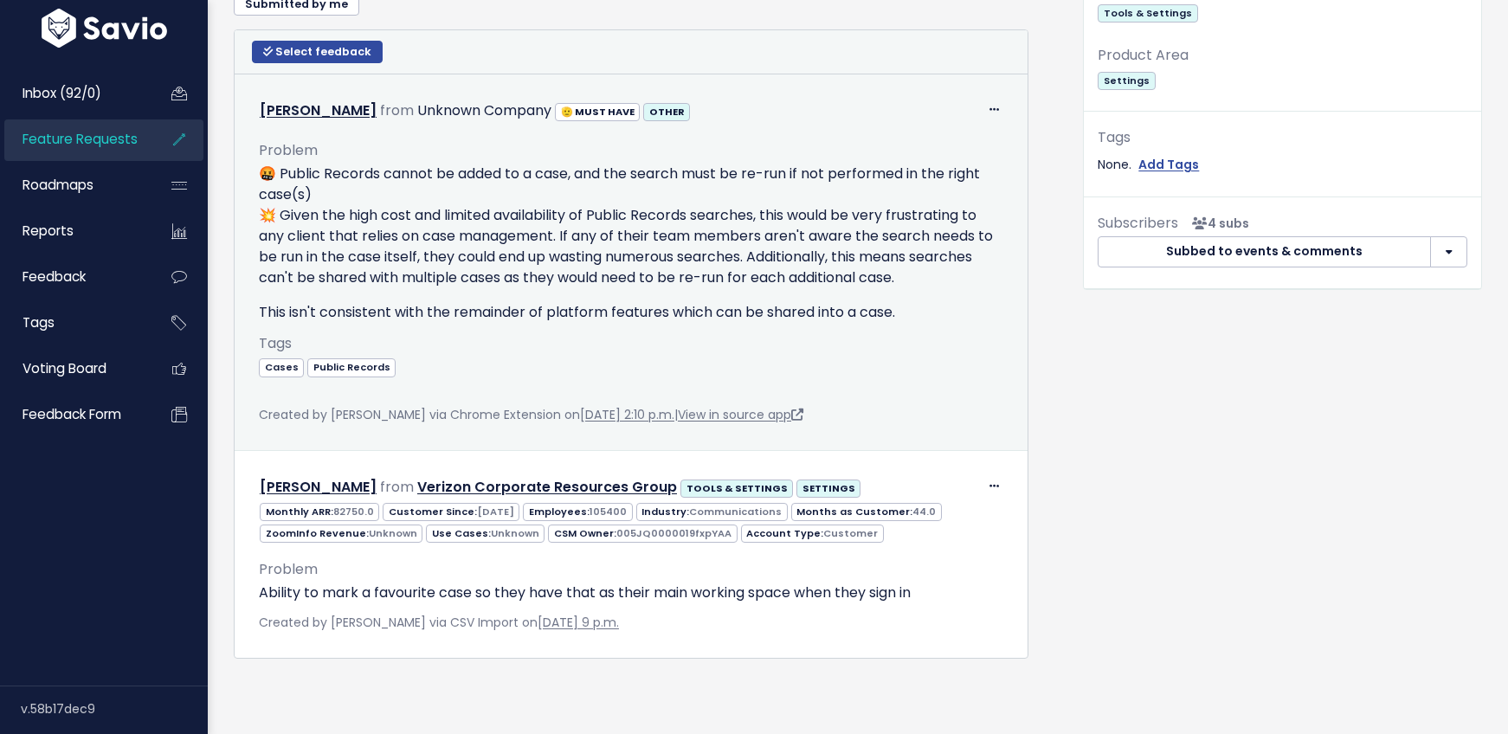
scroll to position [776, 0]
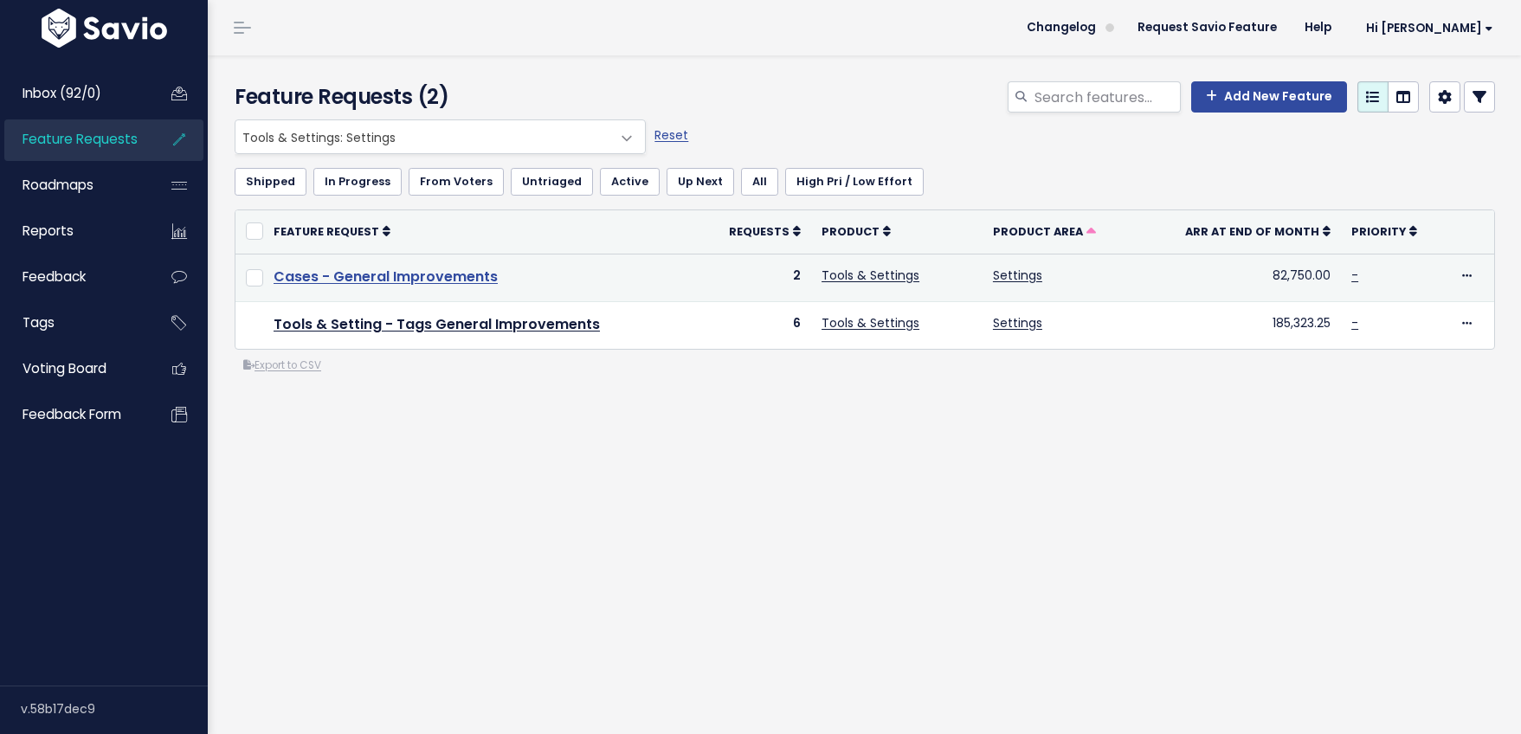
click at [384, 273] on link "Cases - General Improvements" at bounding box center [386, 277] width 224 height 20
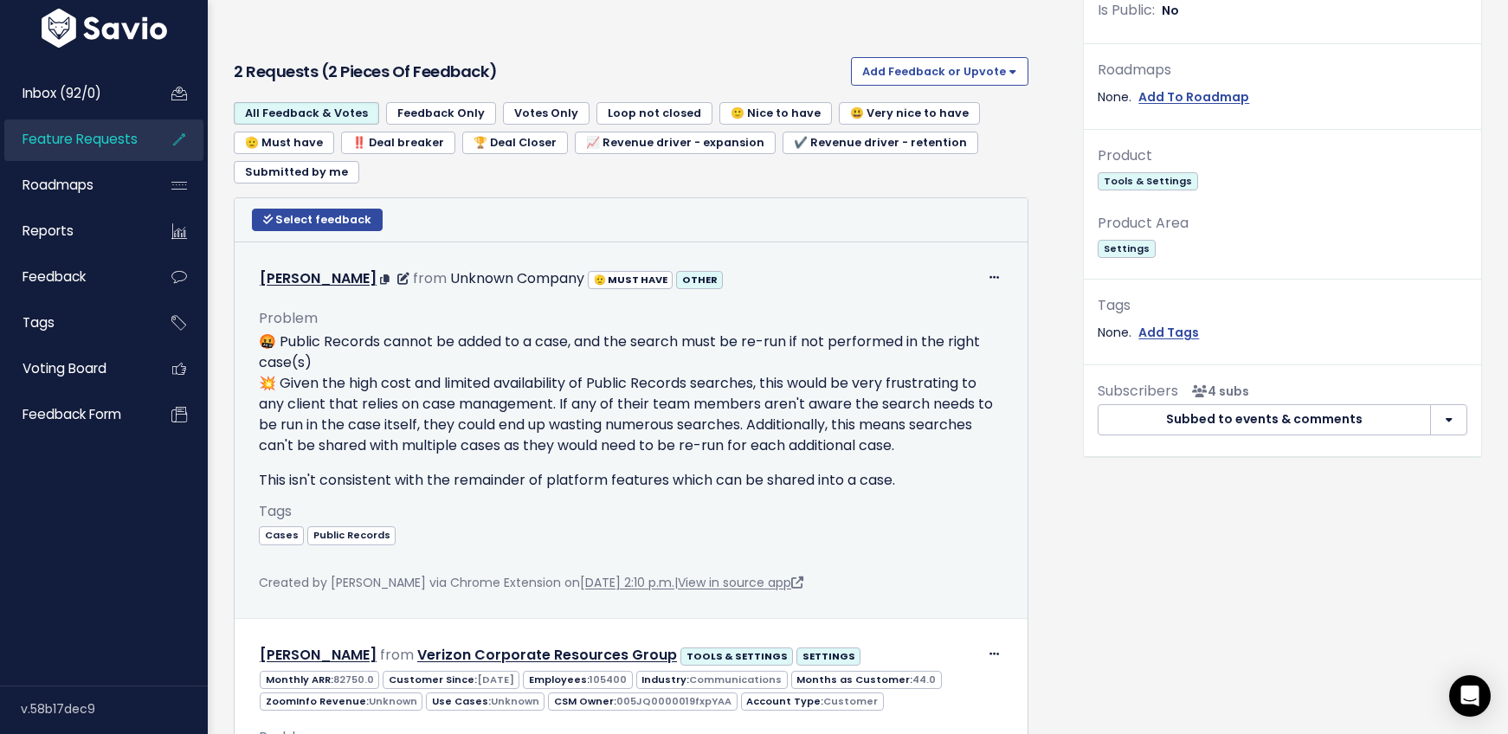
scroll to position [582, 0]
click at [993, 277] on span at bounding box center [994, 278] width 16 height 22
click at [904, 331] on link "Edit" at bounding box center [942, 326] width 125 height 34
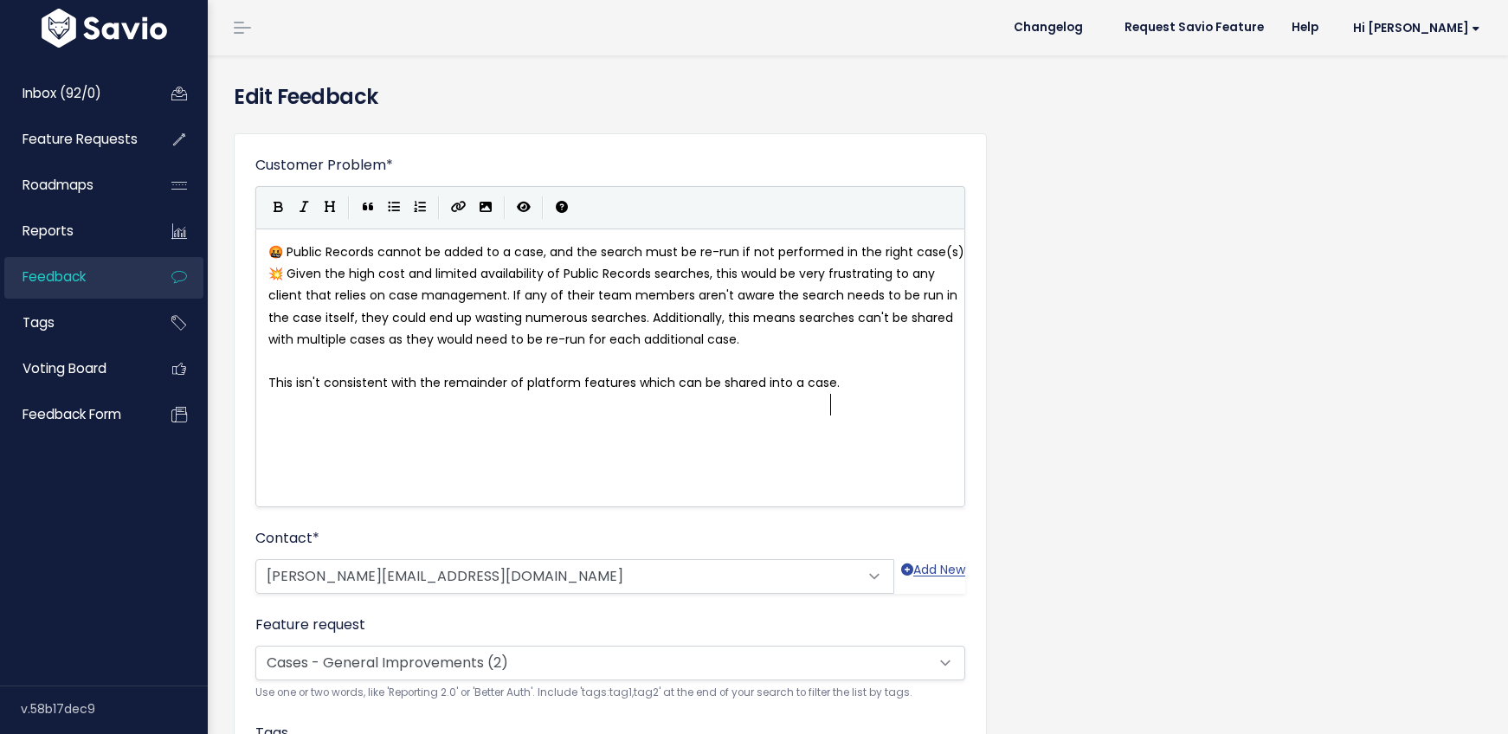
scroll to position [2, 0]
